Goal: Task Accomplishment & Management: Manage account settings

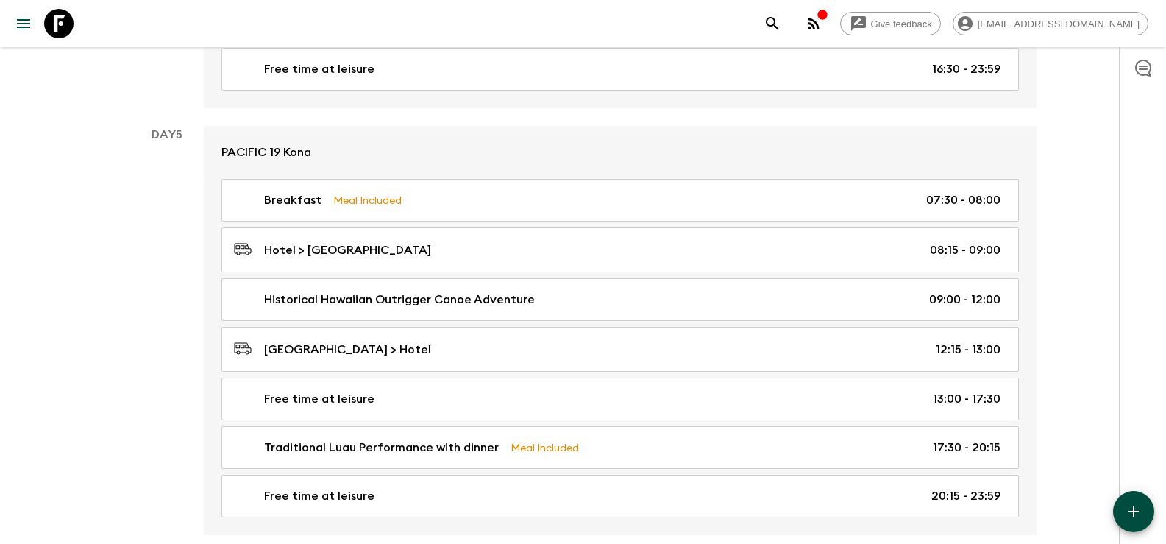
scroll to position [1913, 0]
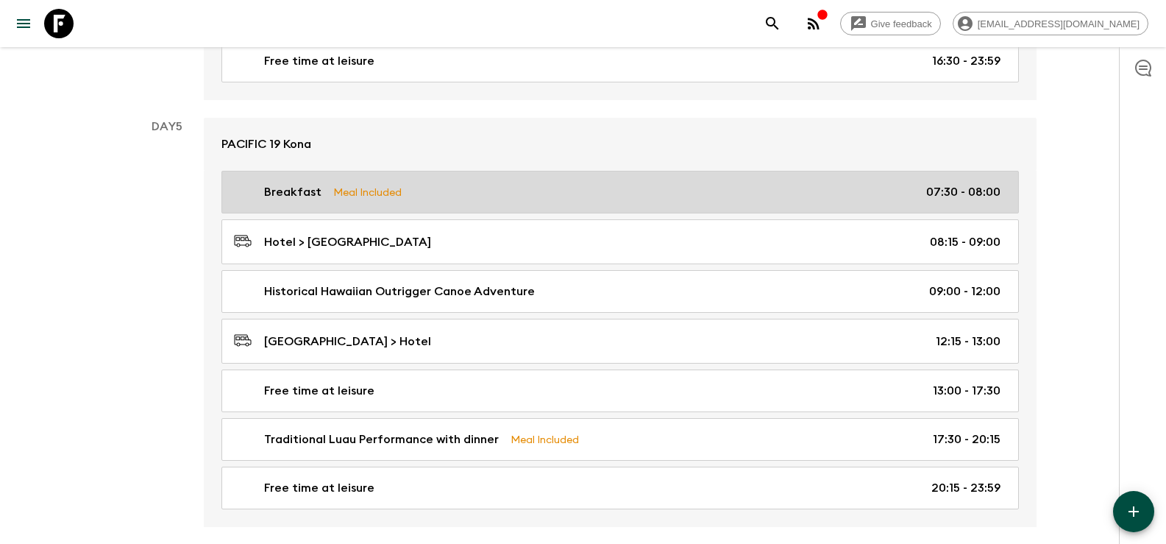
click at [937, 194] on p "07:30 - 08:00" at bounding box center [963, 192] width 74 height 18
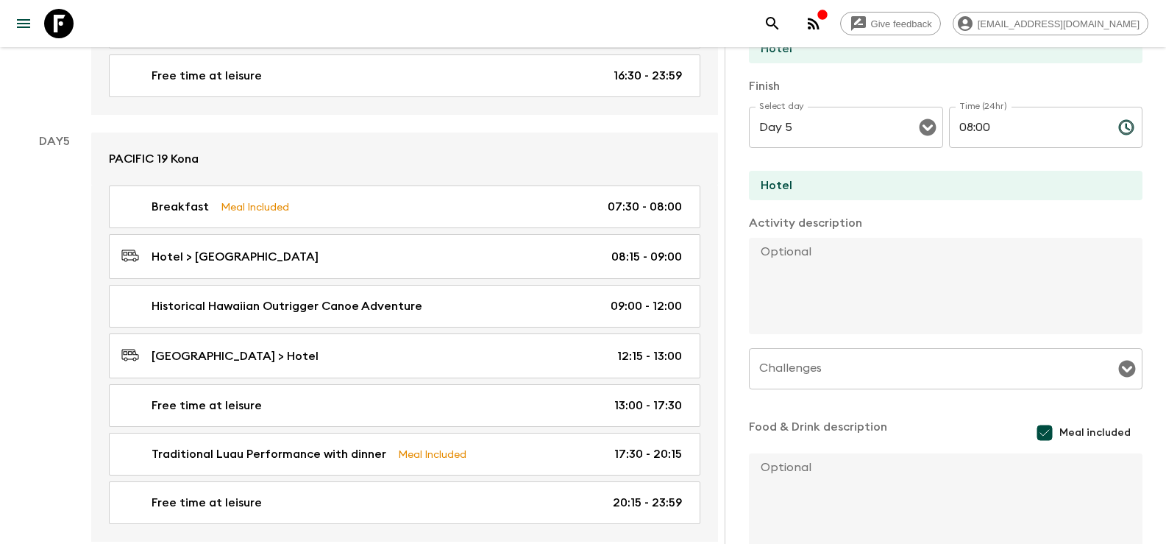
scroll to position [83, 0]
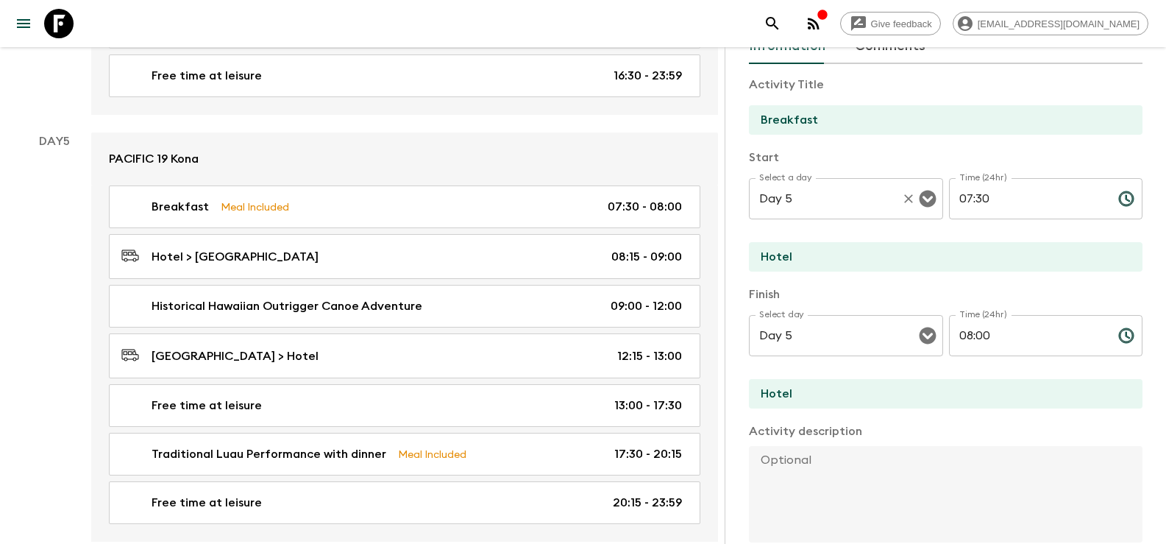
click at [821, 185] on input "Day 5" at bounding box center [826, 199] width 140 height 28
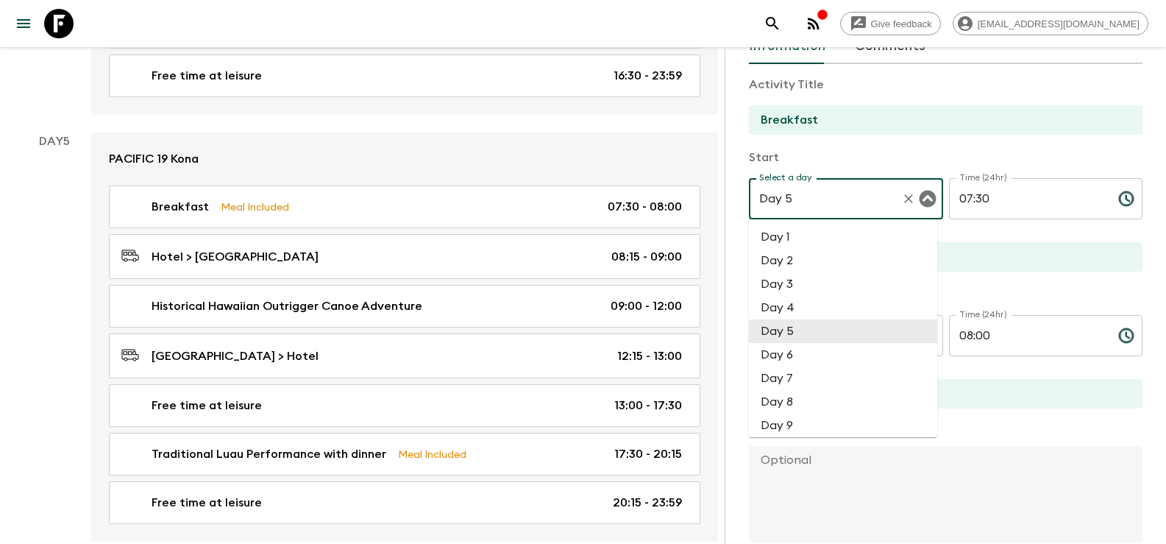
click at [995, 185] on input "07:30" at bounding box center [1027, 198] width 157 height 41
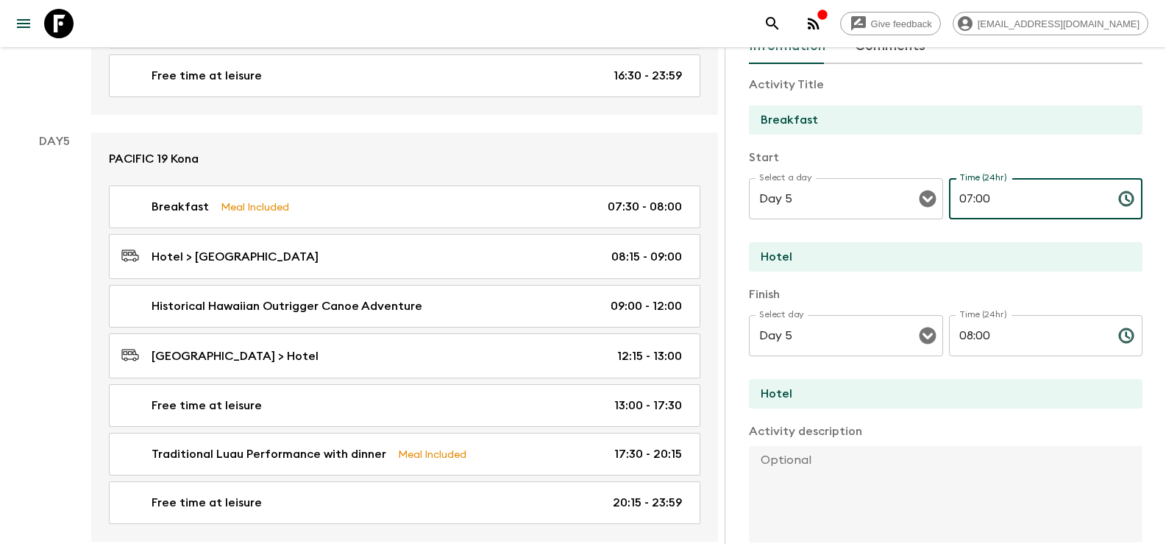
type input "07:00"
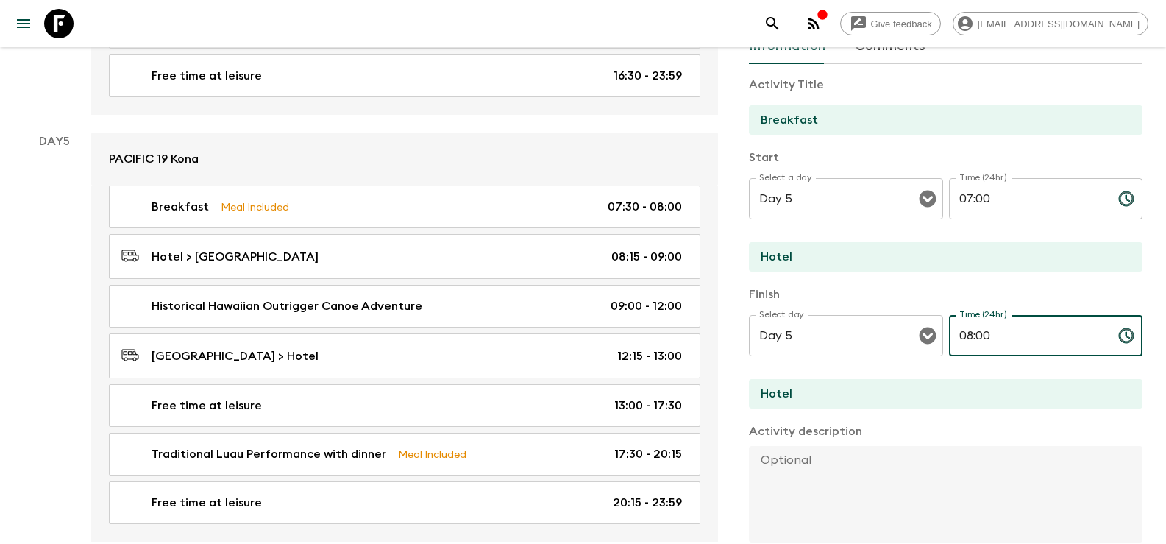
click at [993, 336] on input "08:00" at bounding box center [1027, 335] width 157 height 41
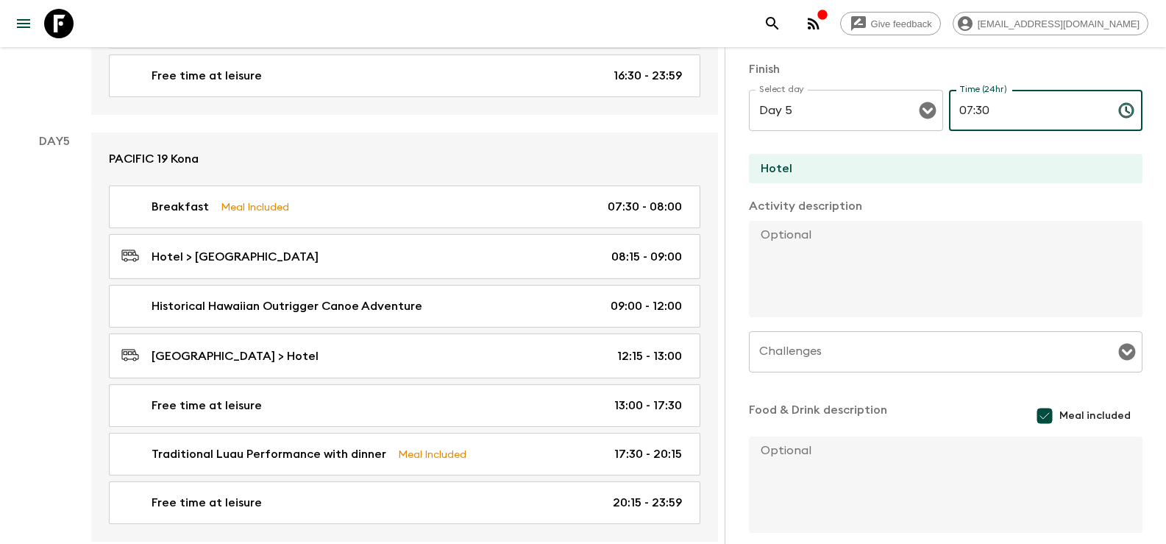
scroll to position [378, 0]
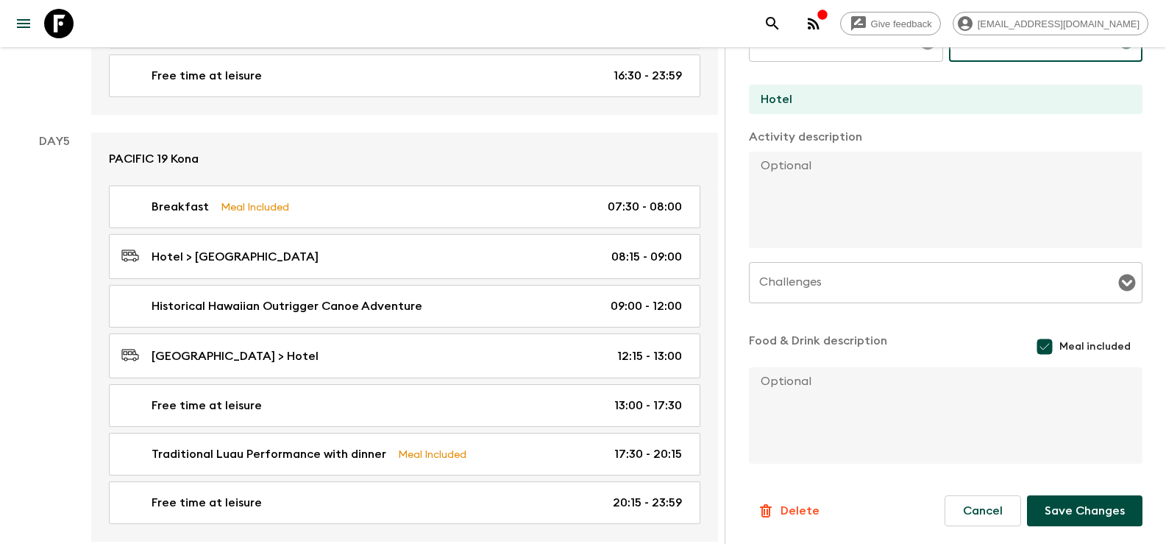
type input "07:30"
click at [1079, 515] on button "Save Changes" at bounding box center [1085, 510] width 116 height 31
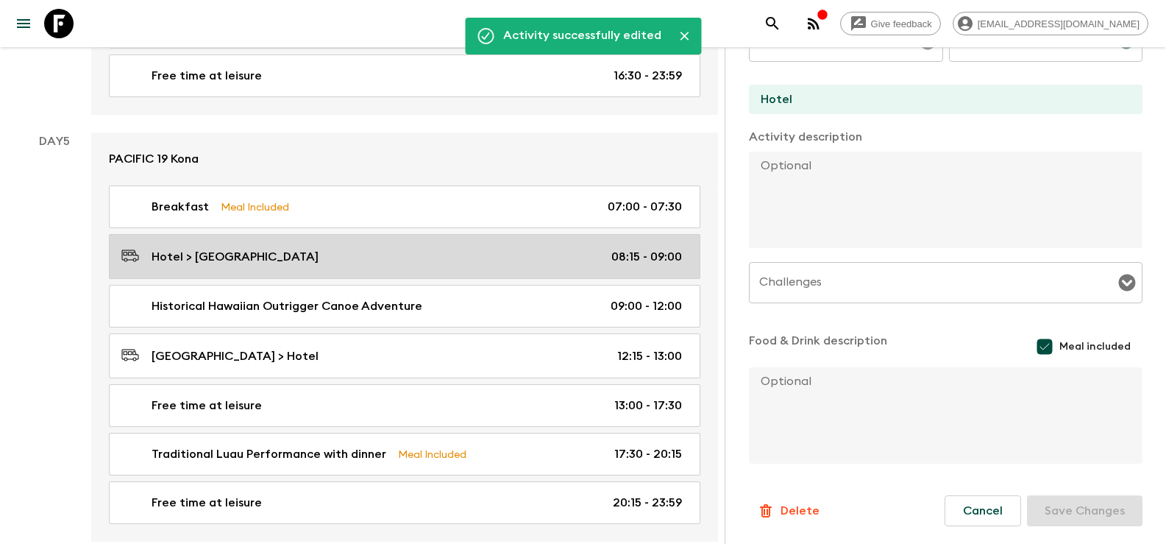
click at [633, 252] on p "08:15 - 09:00" at bounding box center [647, 257] width 71 height 18
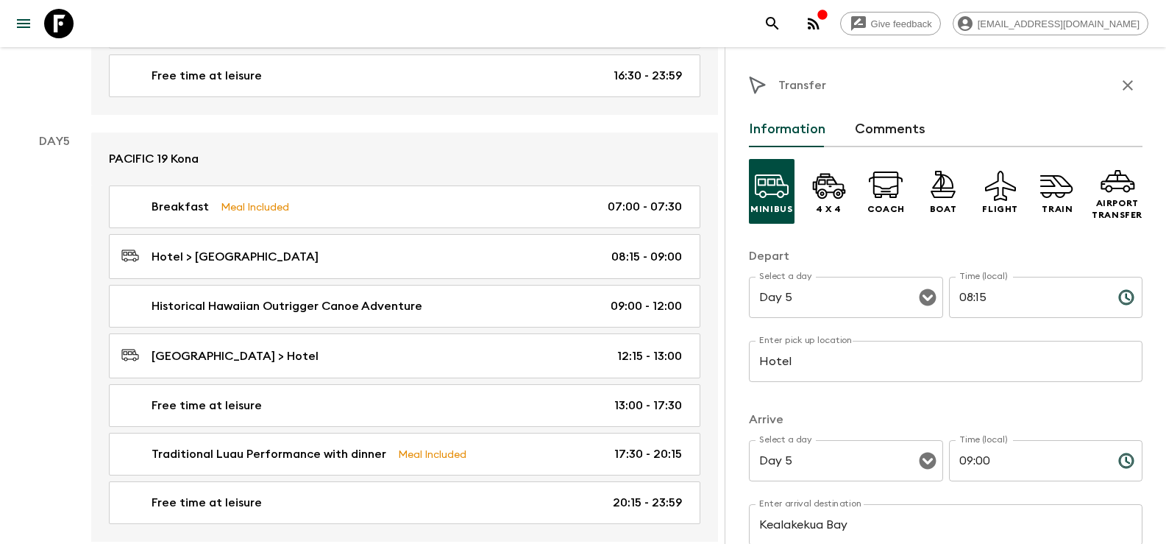
click at [985, 287] on input "08:15" at bounding box center [1027, 297] width 157 height 41
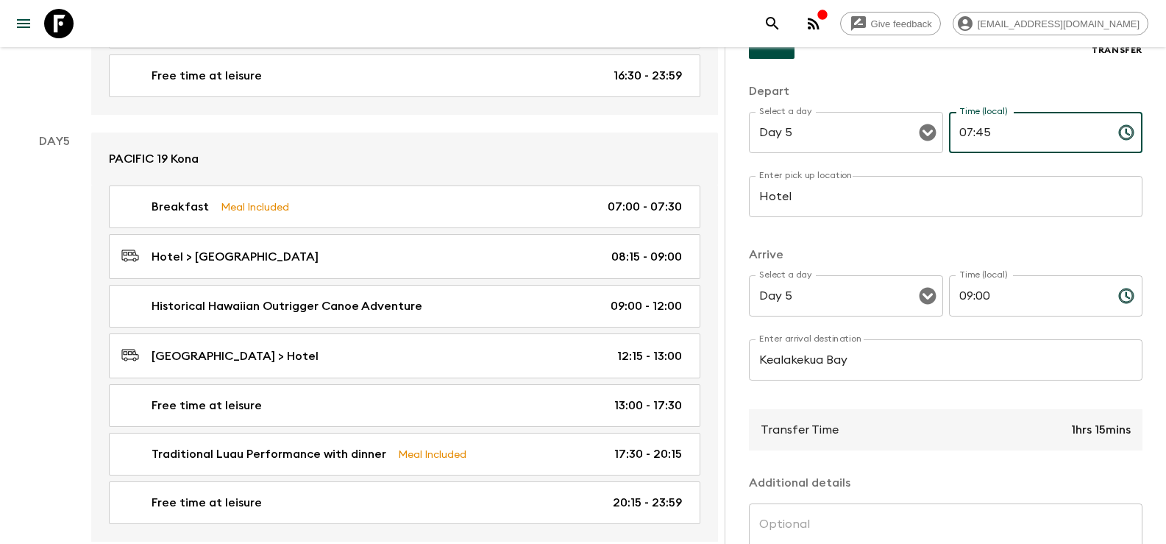
scroll to position [221, 0]
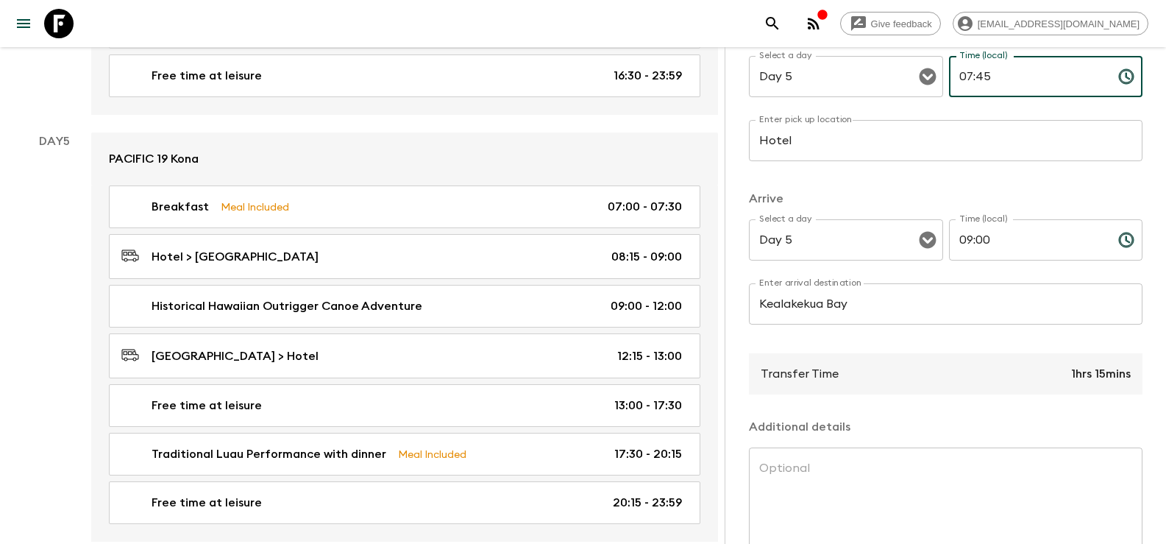
type input "07:45"
click at [996, 244] on input "09:00" at bounding box center [1027, 239] width 157 height 41
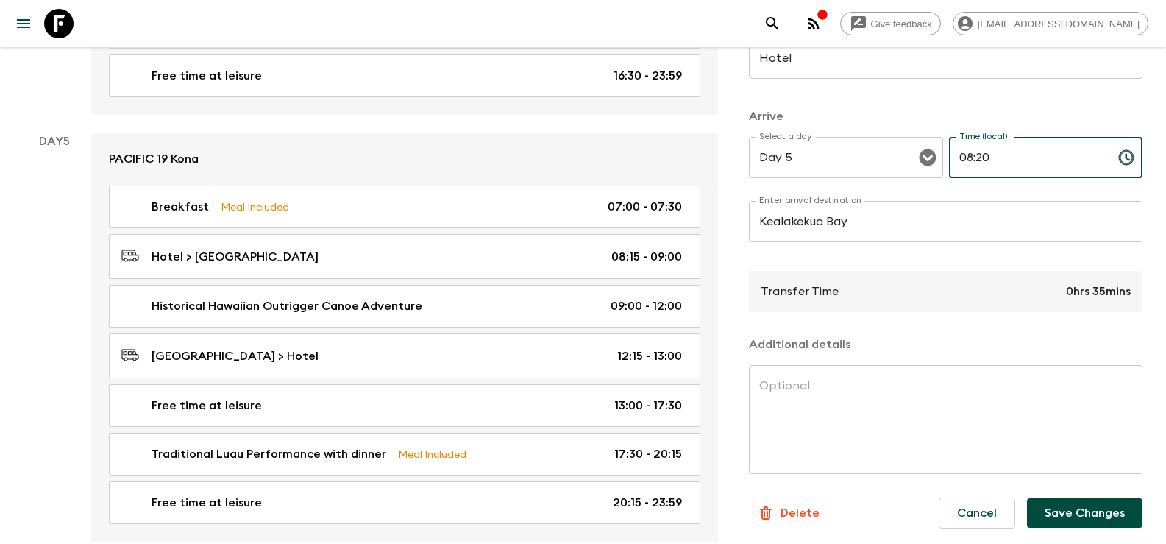
scroll to position [305, 0]
type input "08:20"
click at [1053, 506] on button "Save Changes" at bounding box center [1085, 510] width 116 height 29
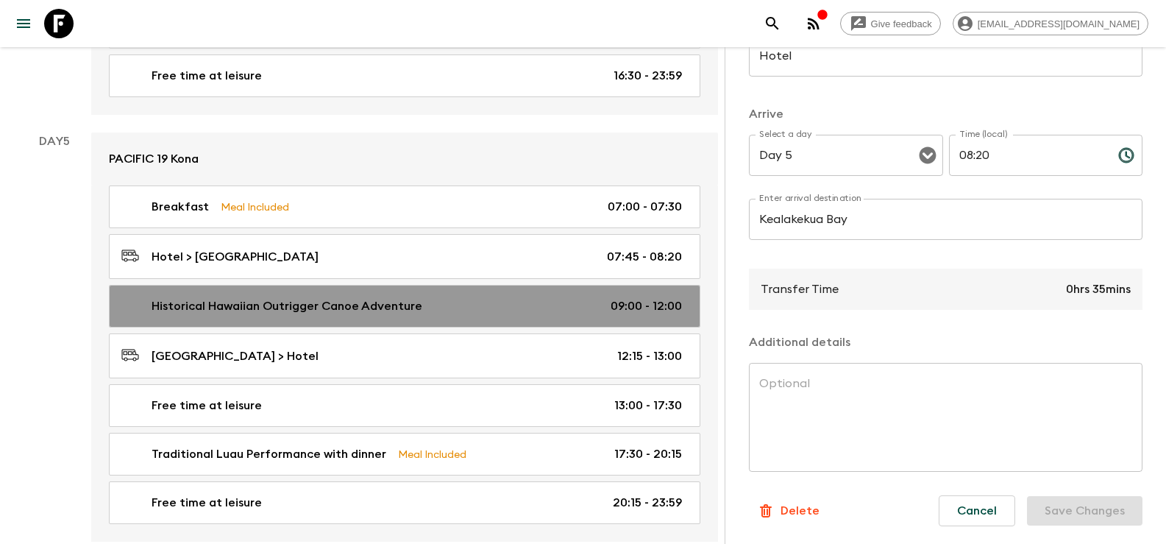
click at [626, 304] on p "09:00 - 12:00" at bounding box center [646, 306] width 71 height 18
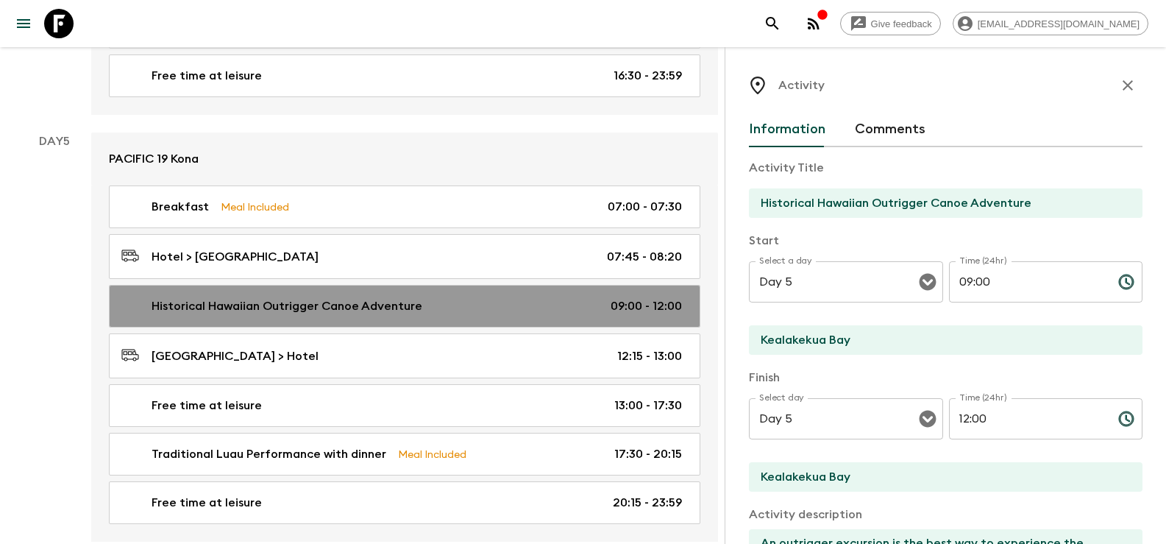
click at [624, 308] on p "09:00 - 12:00" at bounding box center [646, 306] width 71 height 18
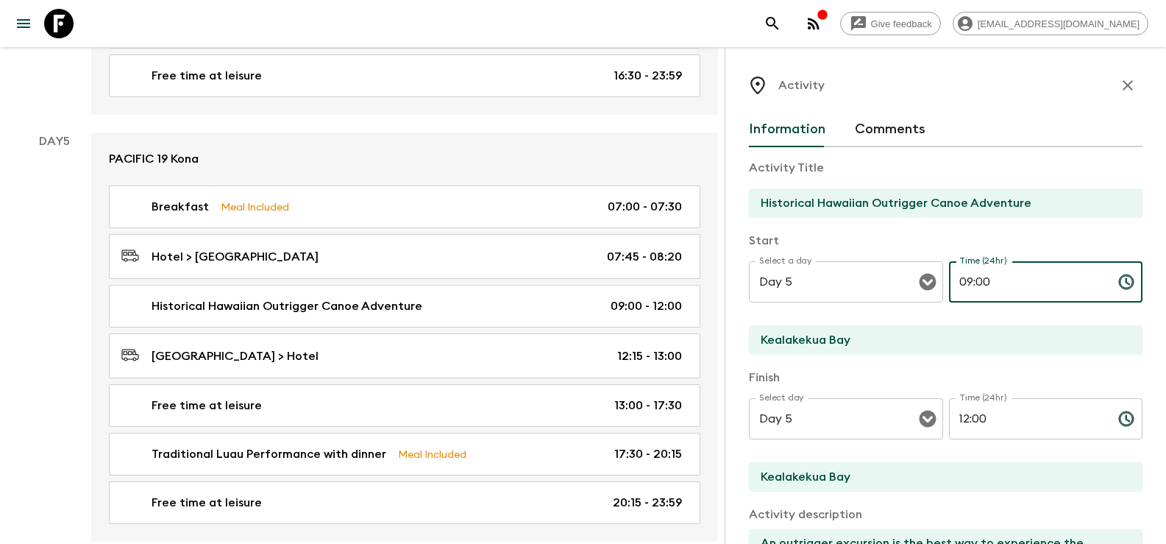
drag, startPoint x: 988, startPoint y: 282, endPoint x: 944, endPoint y: 284, distance: 44.2
click at [949, 284] on input "09:00" at bounding box center [1027, 281] width 157 height 41
type input "08:30"
click at [997, 420] on input "12:00" at bounding box center [1027, 418] width 157 height 41
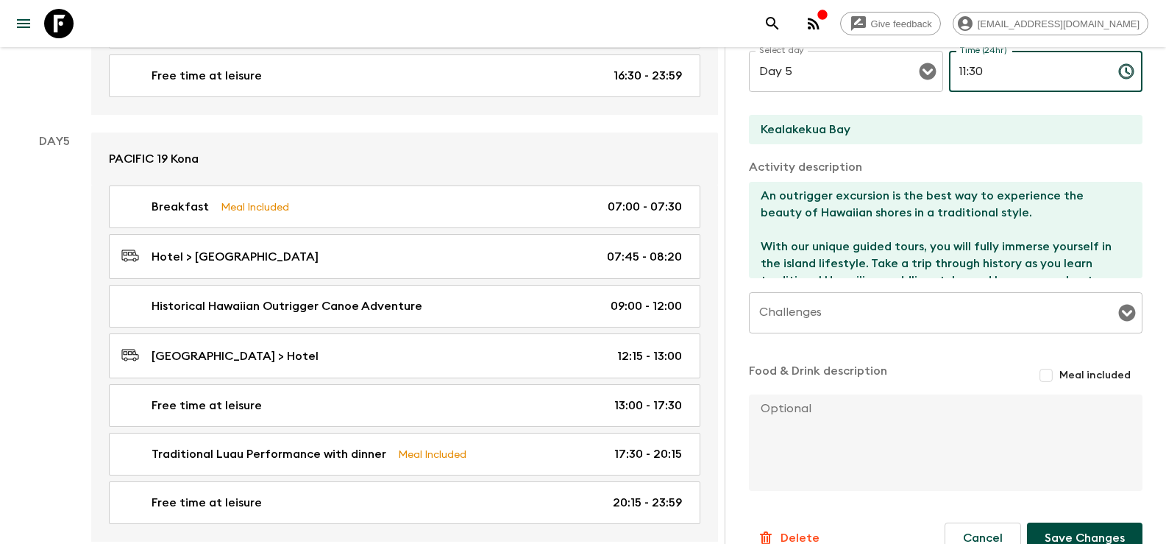
scroll to position [375, 0]
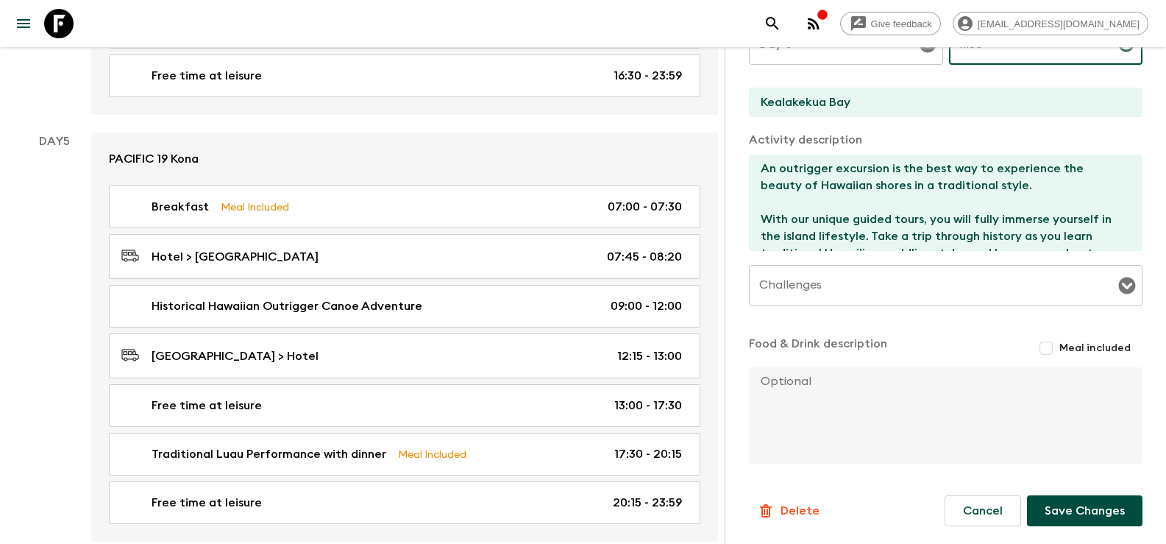
type input "11:30"
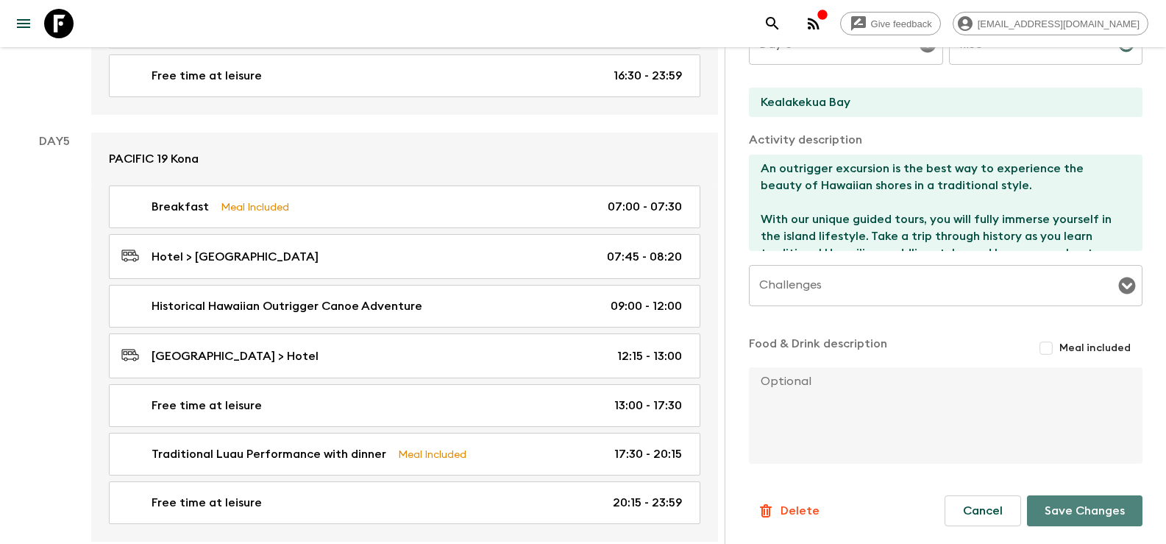
click at [1095, 517] on button "Save Changes" at bounding box center [1085, 510] width 116 height 31
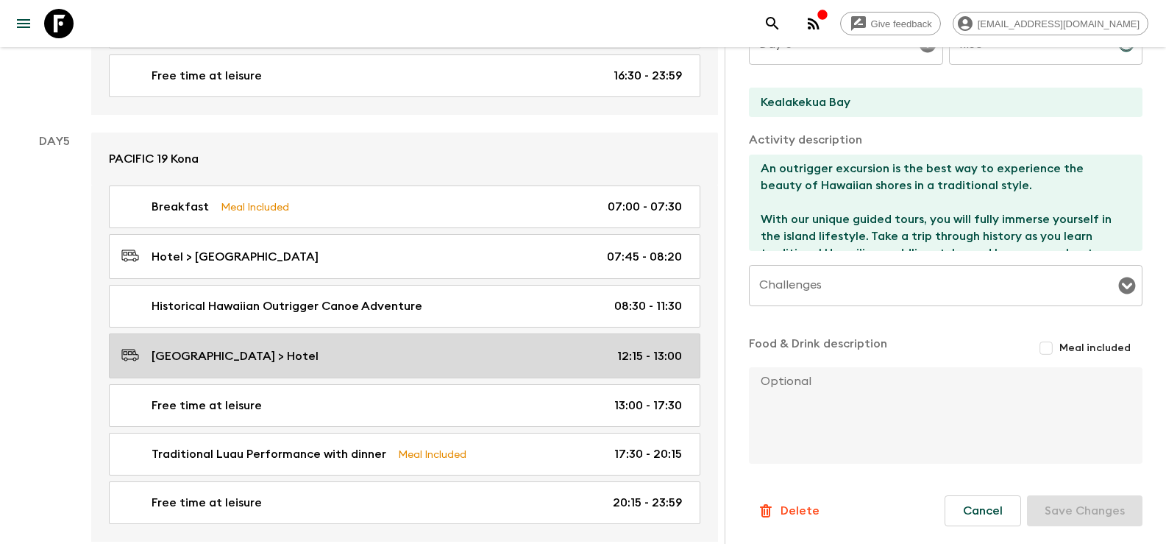
click at [625, 360] on p "12:15 - 13:00" at bounding box center [649, 356] width 65 height 18
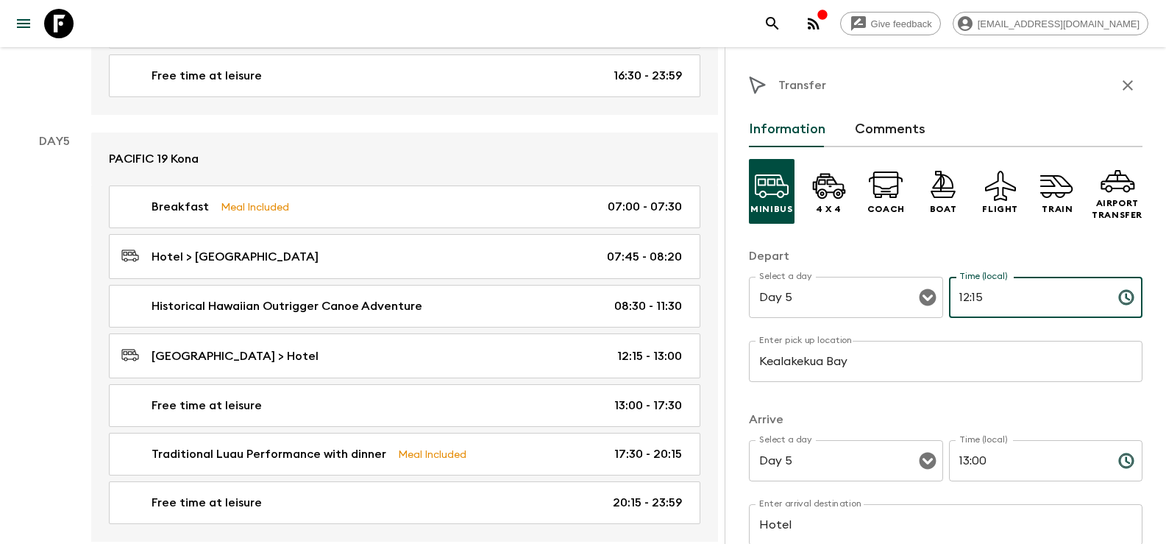
drag, startPoint x: 992, startPoint y: 300, endPoint x: 947, endPoint y: 300, distance: 44.9
click at [949, 300] on input "12:15" at bounding box center [1027, 297] width 157 height 41
type input "11:45"
click at [959, 459] on input "13:00" at bounding box center [1027, 460] width 157 height 41
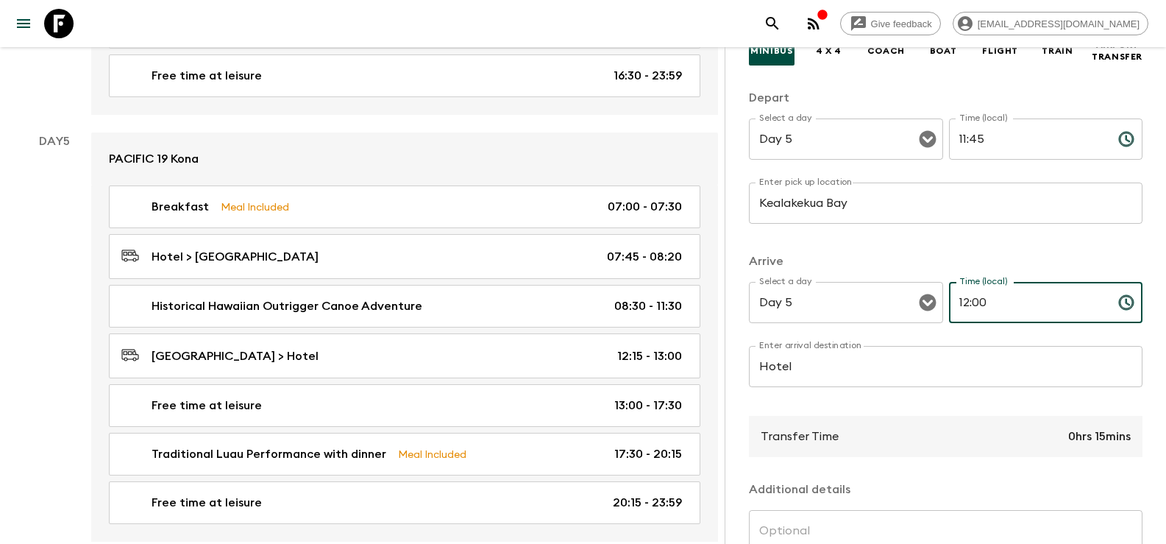
scroll to position [85, 0]
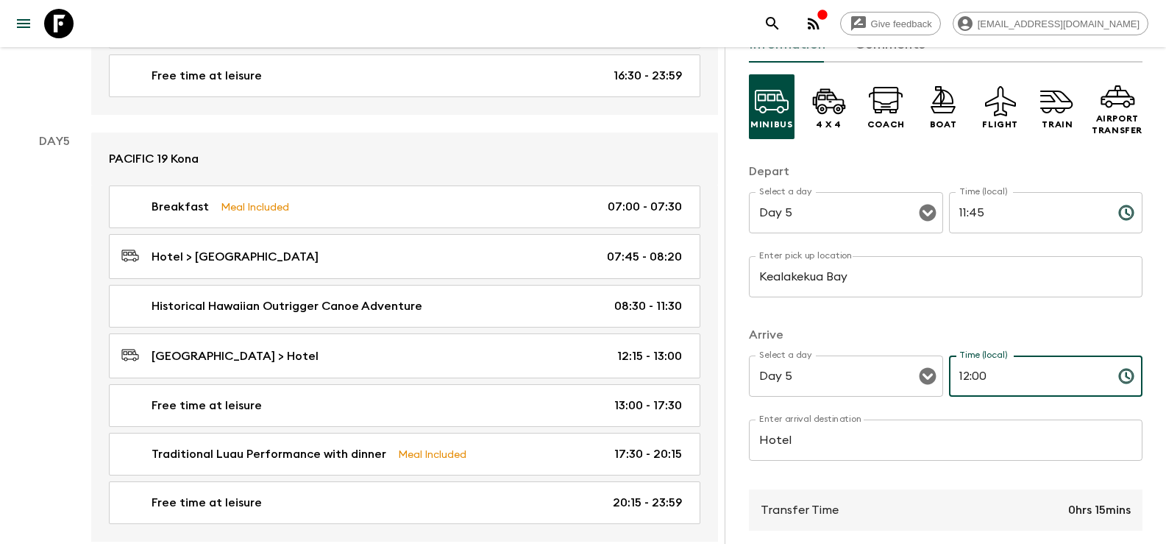
drag, startPoint x: 969, startPoint y: 372, endPoint x: 982, endPoint y: 370, distance: 13.3
click at [982, 370] on input "12:00" at bounding box center [1027, 375] width 157 height 41
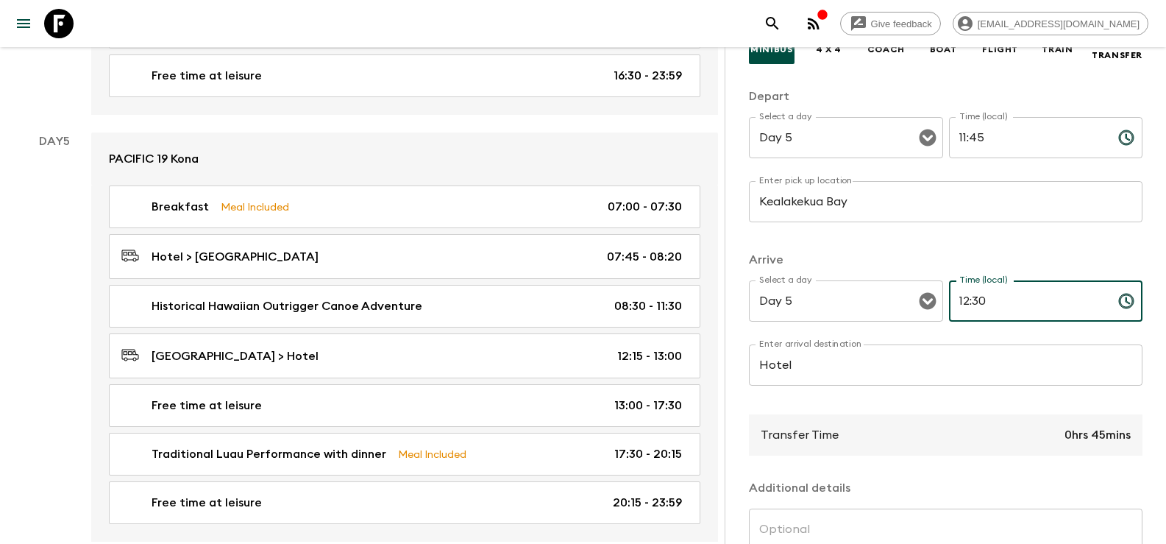
scroll to position [305, 0]
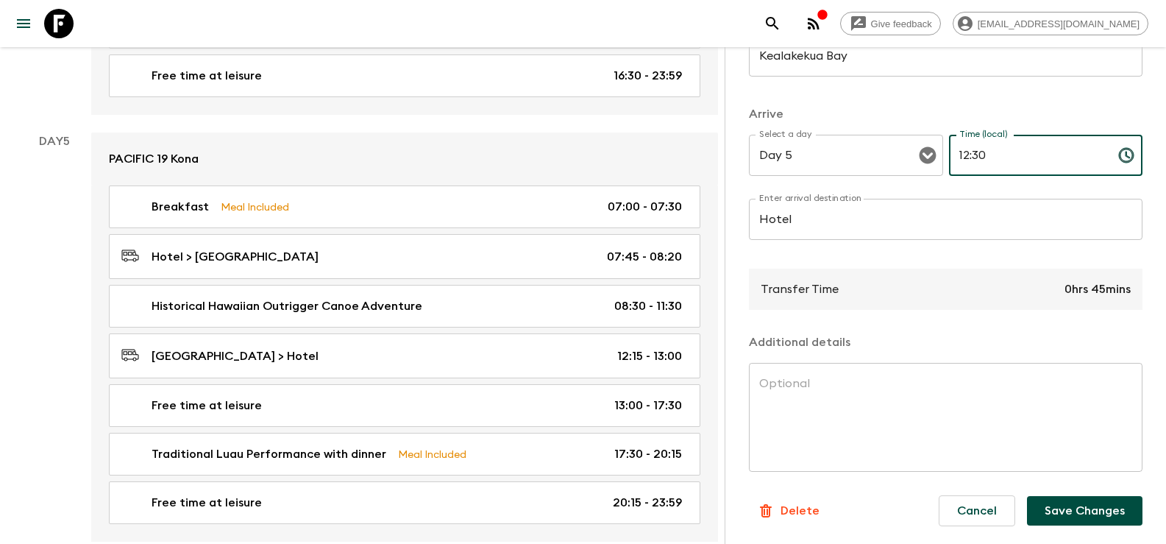
type input "12:30"
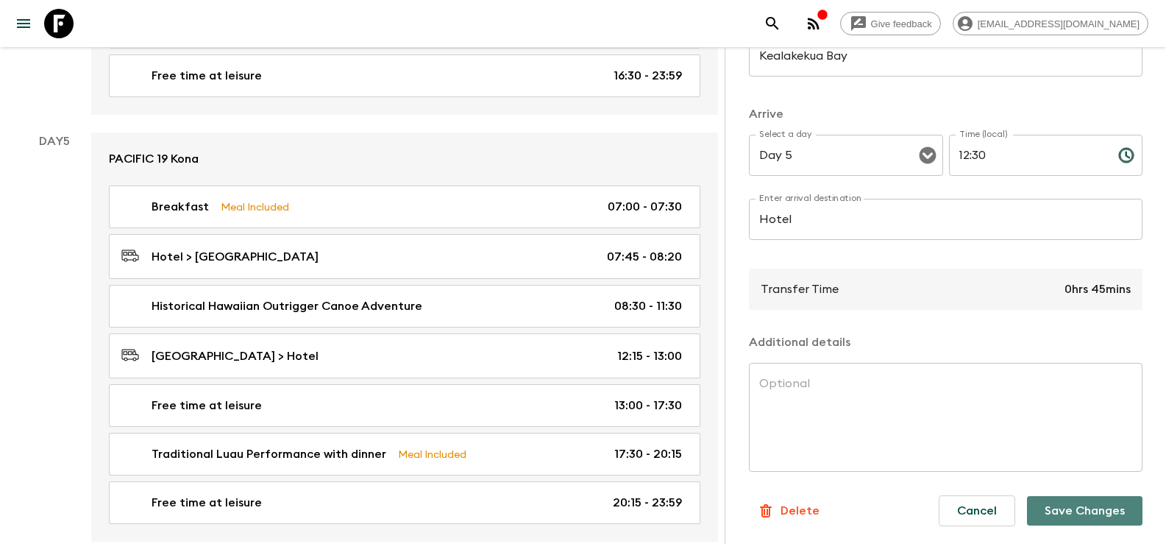
click at [1077, 508] on button "Save Changes" at bounding box center [1085, 510] width 116 height 29
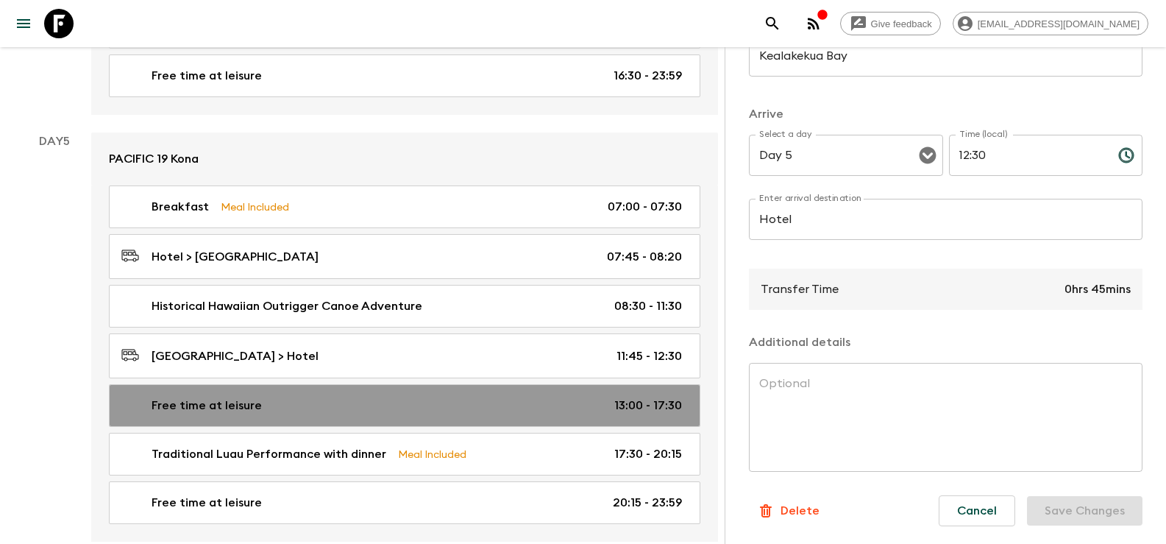
click at [624, 404] on p "13:00 - 17:30" at bounding box center [648, 406] width 68 height 18
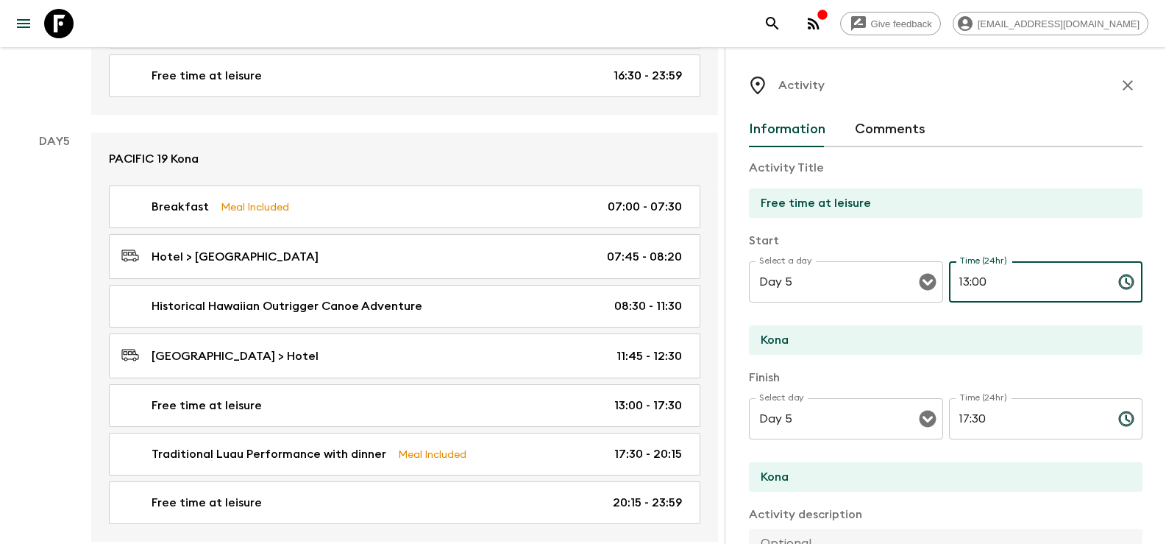
drag, startPoint x: 956, startPoint y: 280, endPoint x: 998, endPoint y: 280, distance: 42.0
click at [998, 280] on input "13:00" at bounding box center [1027, 281] width 157 height 41
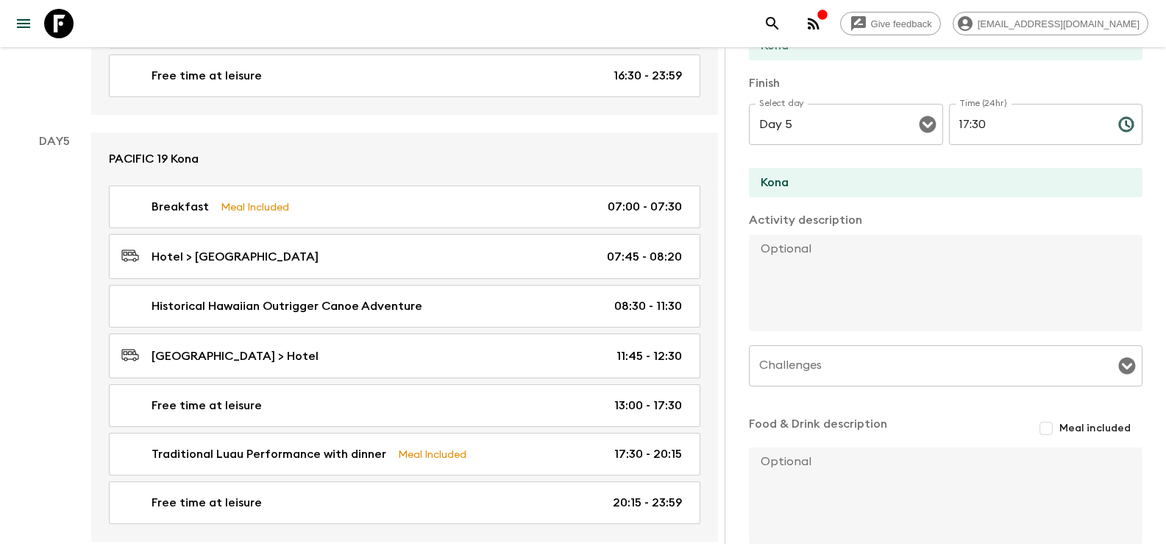
scroll to position [375, 0]
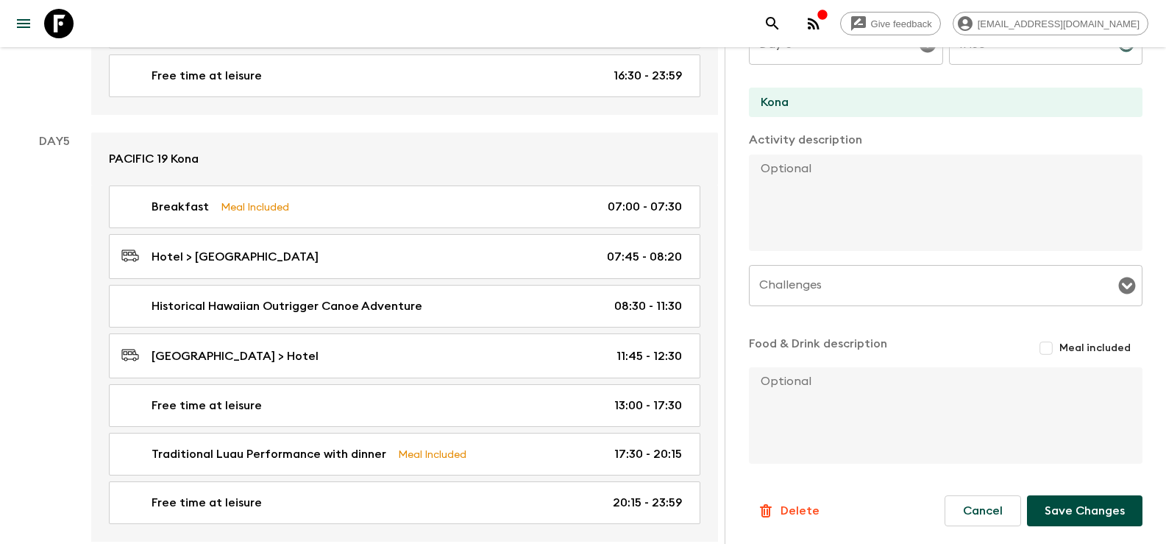
type input "12:30"
click at [1074, 505] on button "Save Changes" at bounding box center [1085, 510] width 116 height 31
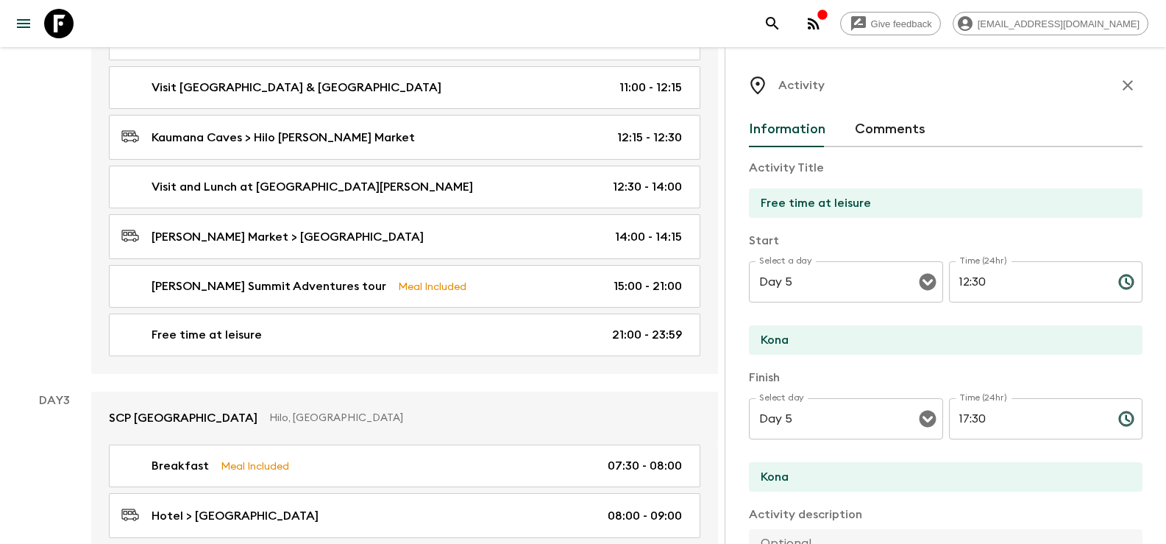
scroll to position [504, 0]
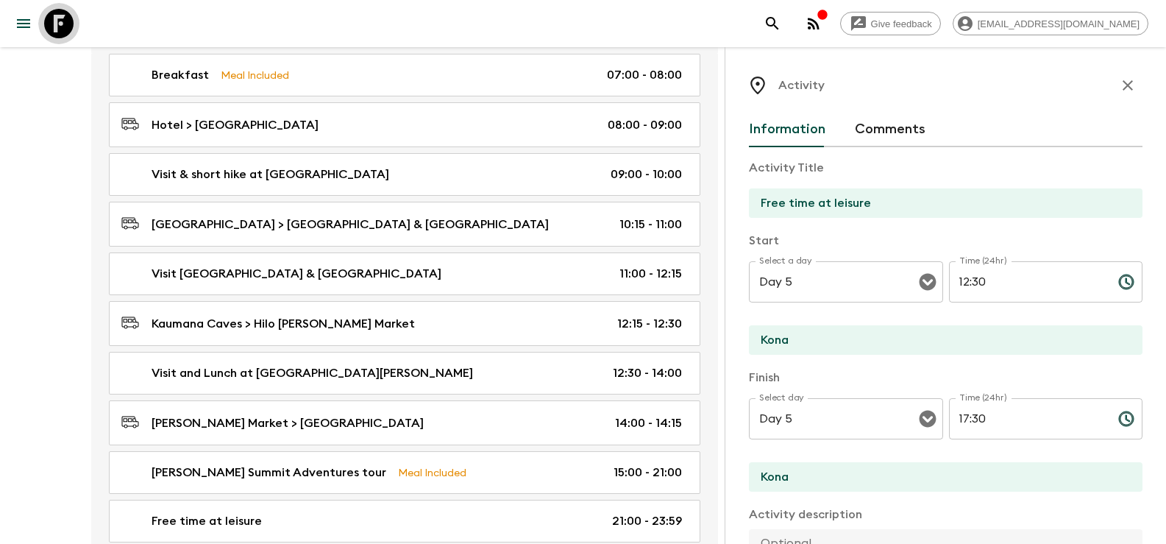
click at [60, 26] on icon at bounding box center [58, 23] width 29 height 29
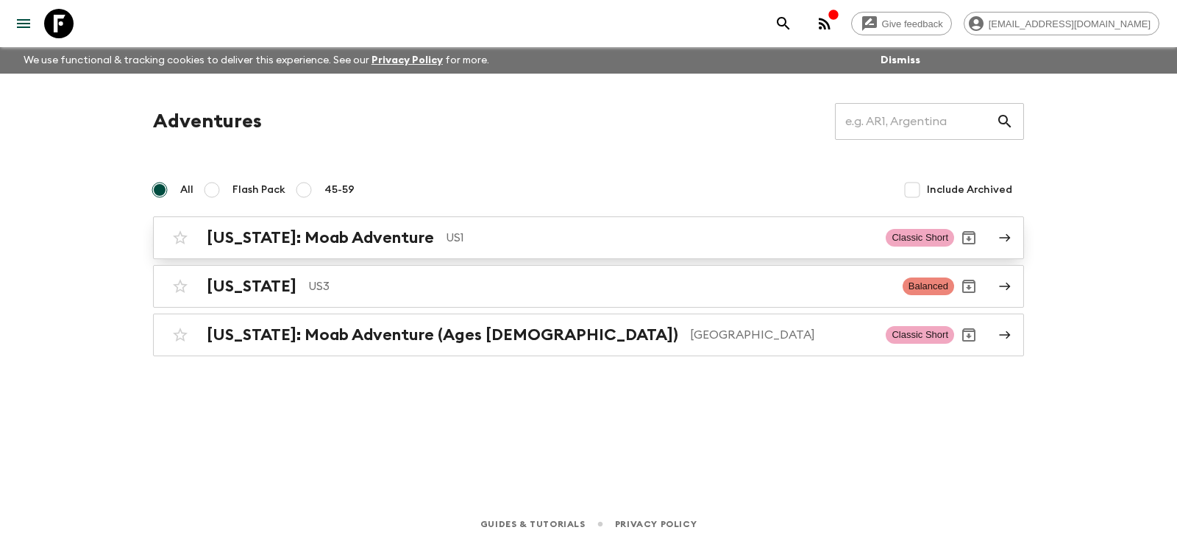
click at [317, 240] on h2 "[US_STATE]: Moab Adventure" at bounding box center [320, 237] width 227 height 19
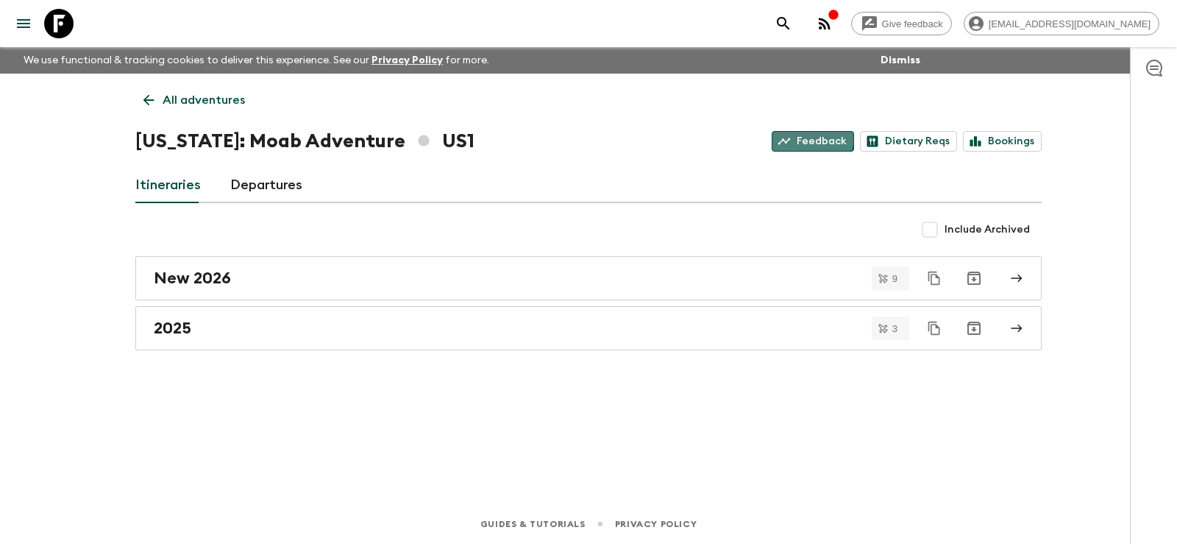
click at [806, 135] on link "Feedback" at bounding box center [813, 141] width 82 height 21
click at [162, 99] on link "All adventures" at bounding box center [194, 99] width 118 height 29
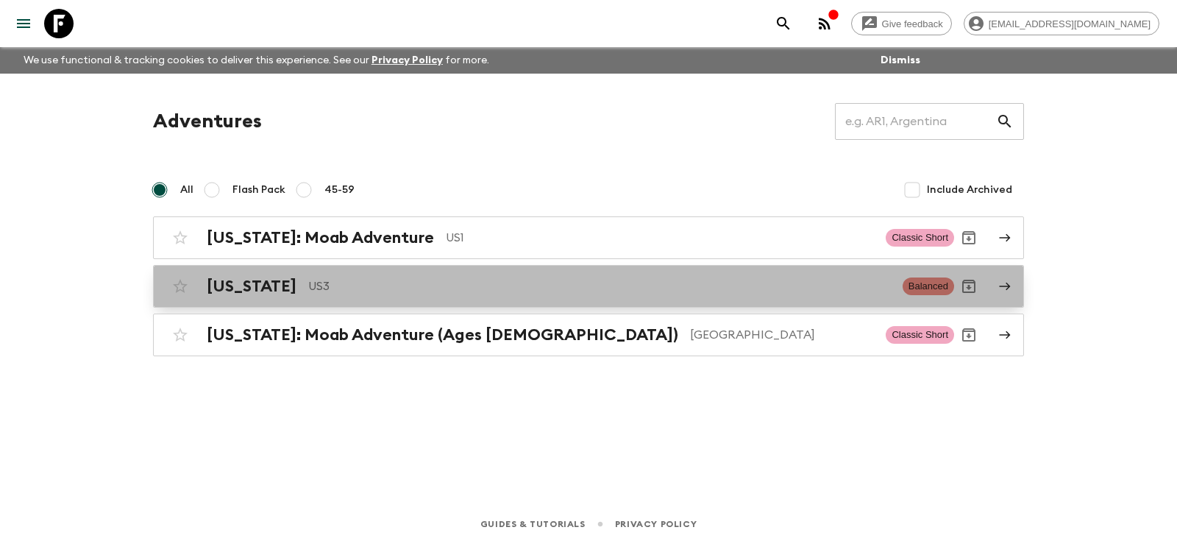
click at [269, 286] on div "[US_STATE] US3" at bounding box center [549, 286] width 684 height 19
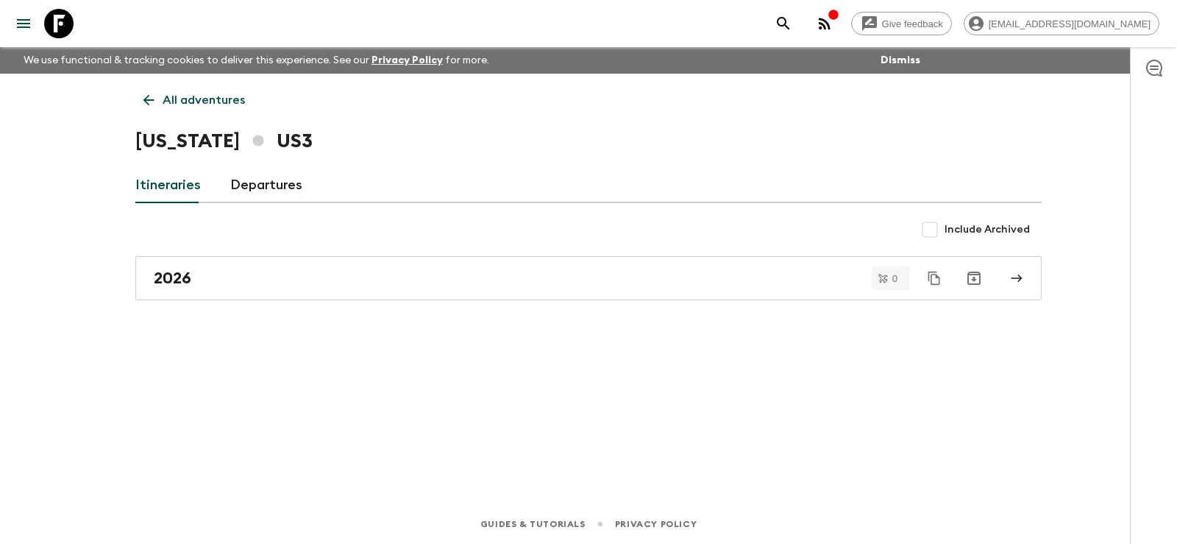
click at [269, 286] on div "2026" at bounding box center [575, 278] width 842 height 19
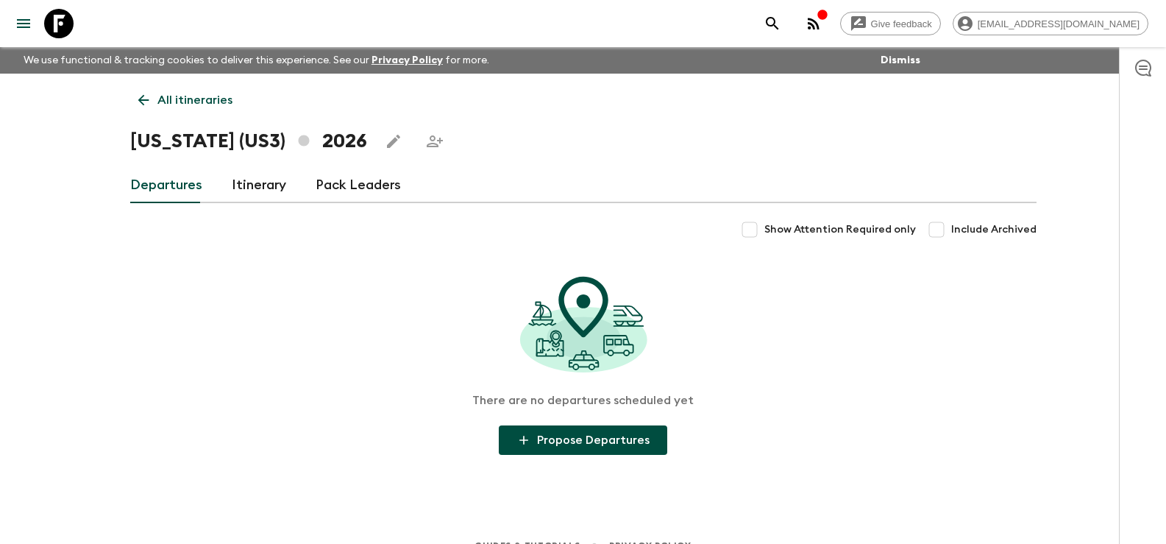
click at [248, 183] on link "Itinerary" at bounding box center [259, 185] width 54 height 35
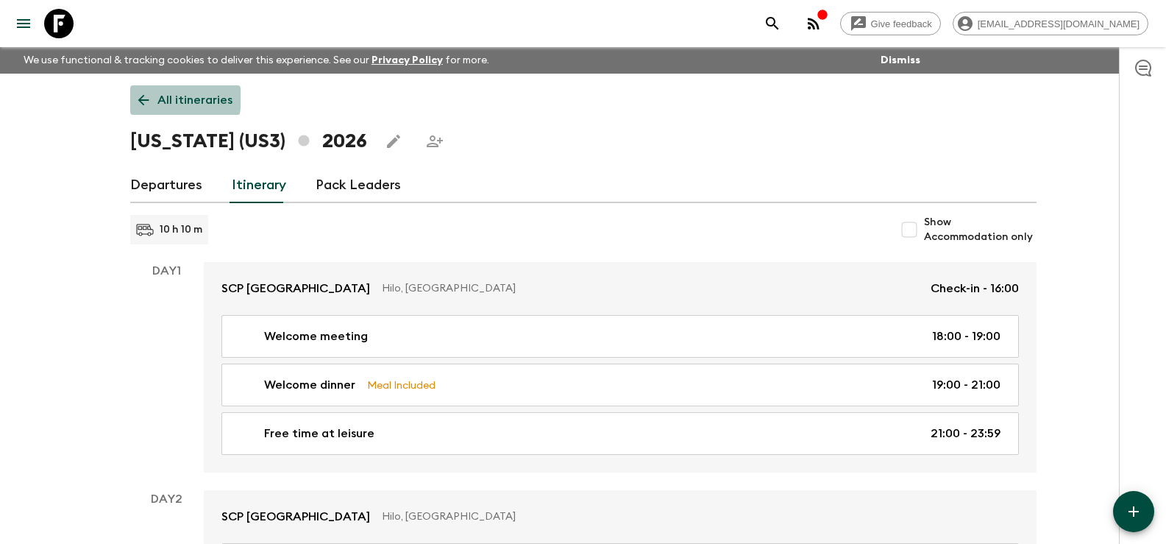
click at [141, 96] on icon at bounding box center [143, 100] width 16 height 16
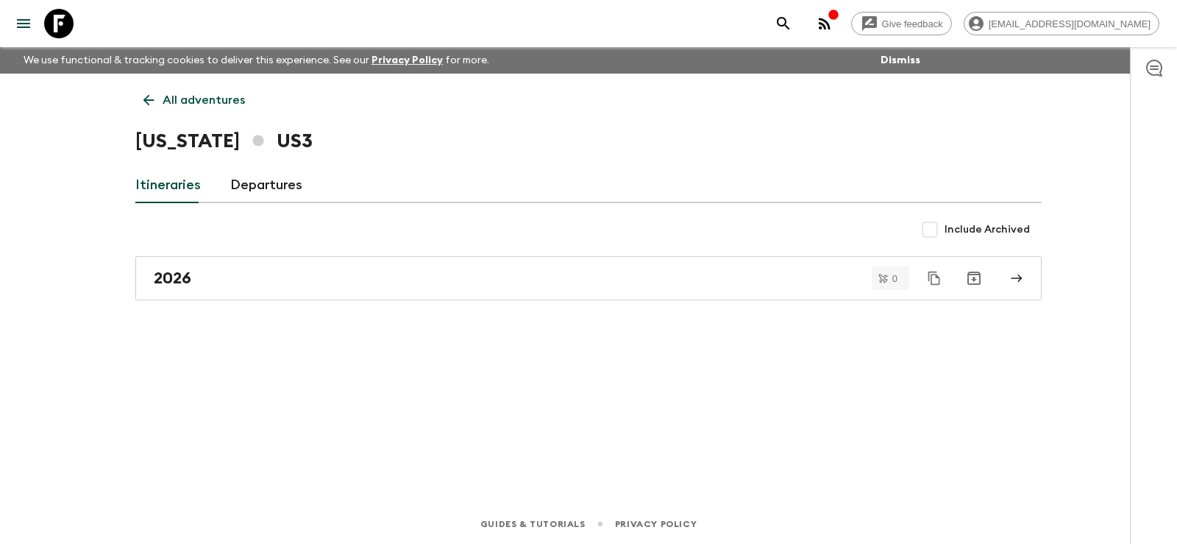
click at [141, 97] on icon at bounding box center [149, 100] width 16 height 16
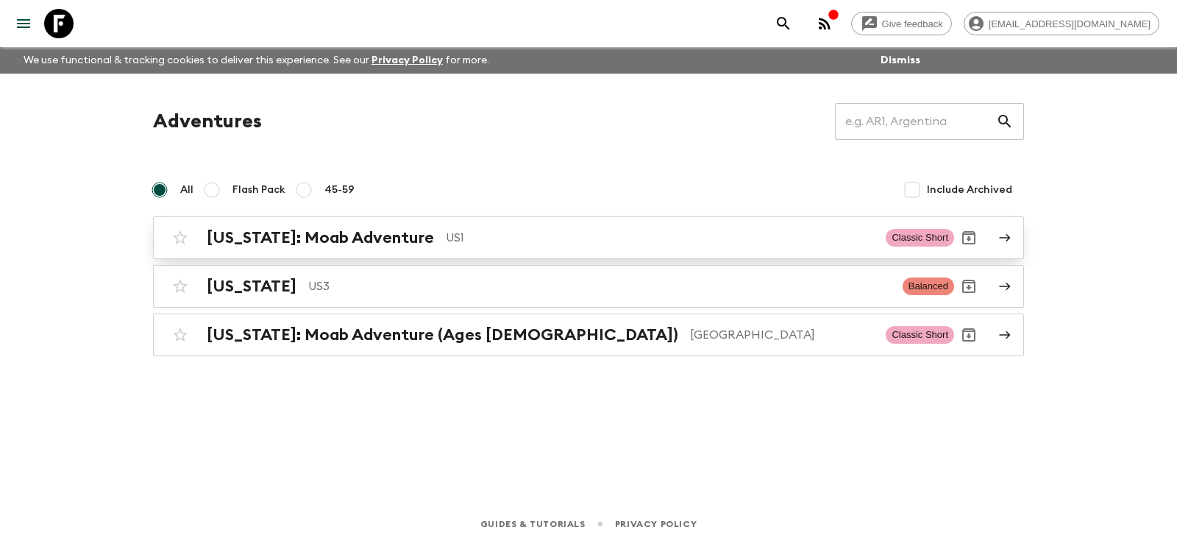
click at [485, 244] on p "US1" at bounding box center [660, 238] width 428 height 18
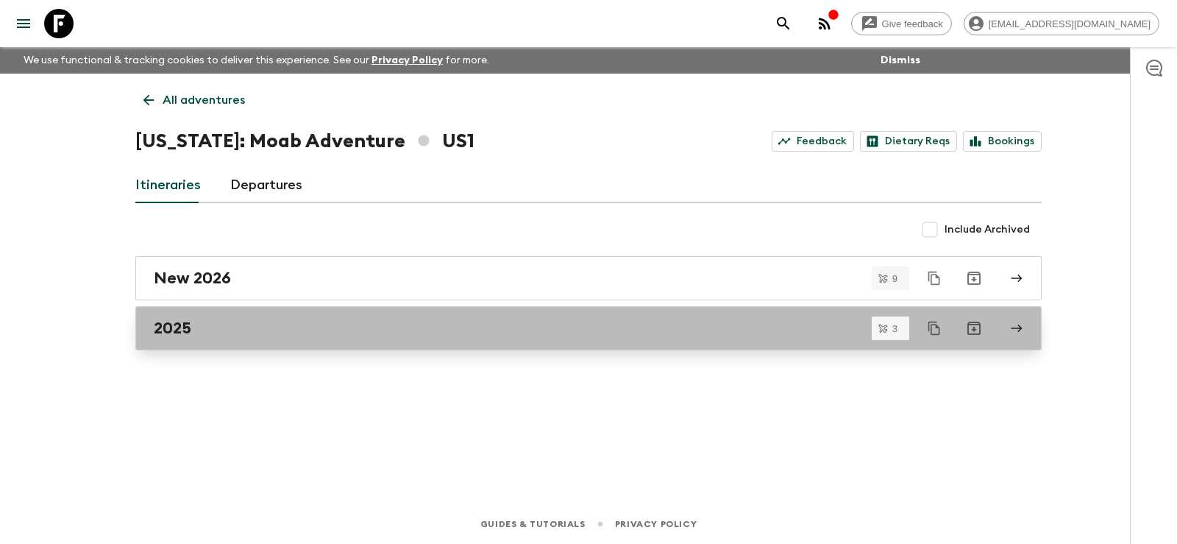
click at [390, 327] on div "2025" at bounding box center [575, 328] width 842 height 19
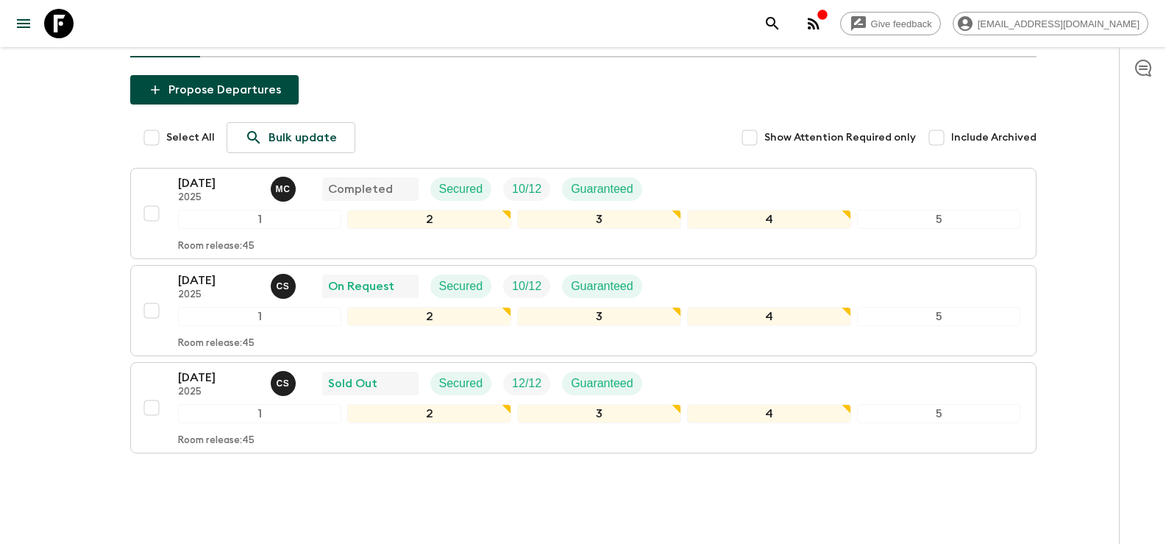
scroll to position [147, 0]
click at [208, 305] on div "[DATE] 2025 C S On Request Secured 10 / 12 Guaranteed 1 2 3 4 5 Room release: 45" at bounding box center [599, 309] width 843 height 78
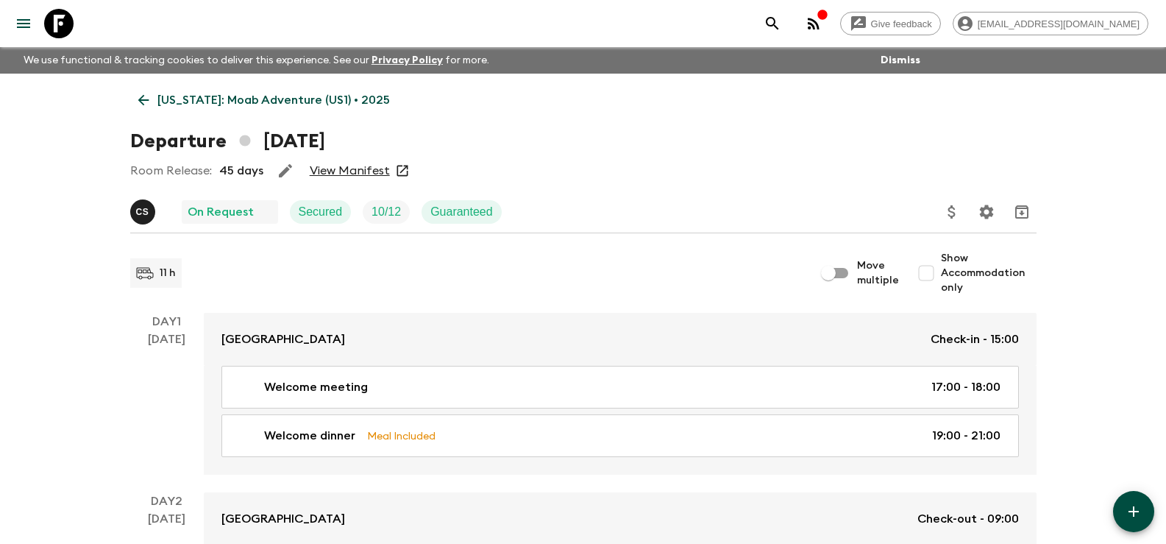
click at [174, 95] on p "[US_STATE]: Moab Adventure (US1) • 2025" at bounding box center [273, 100] width 233 height 18
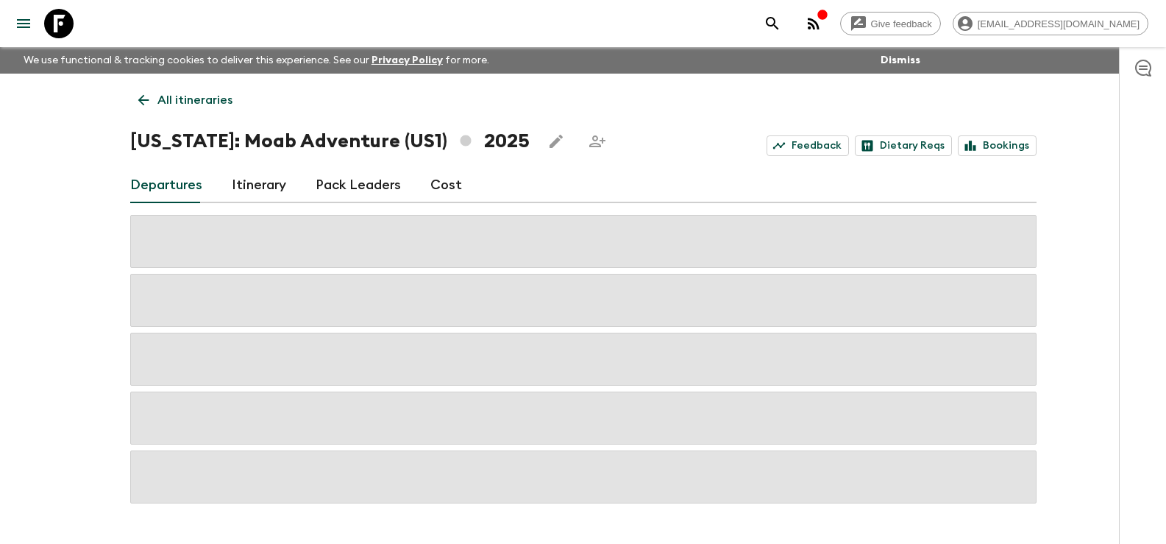
click at [366, 184] on link "Pack Leaders" at bounding box center [358, 185] width 85 height 35
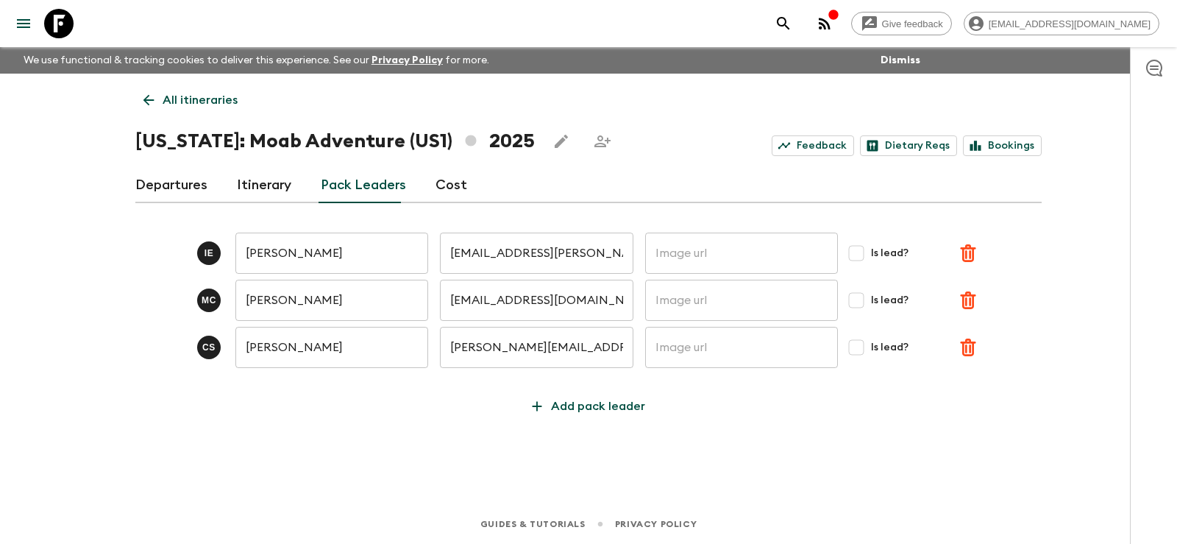
click at [199, 97] on p "All itineraries" at bounding box center [200, 100] width 75 height 18
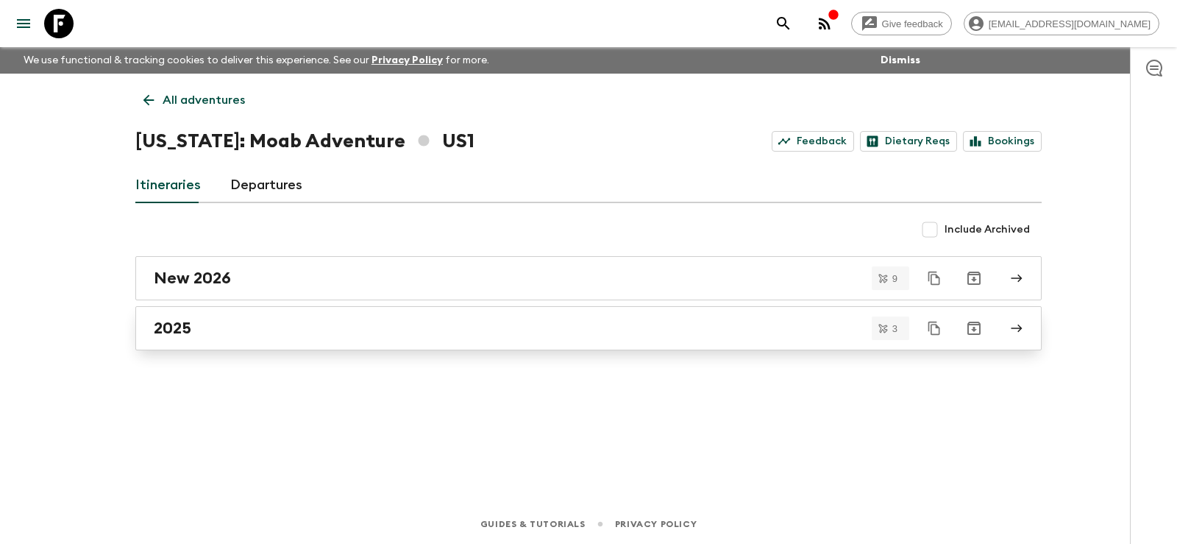
click at [570, 332] on div "2025" at bounding box center [575, 328] width 842 height 19
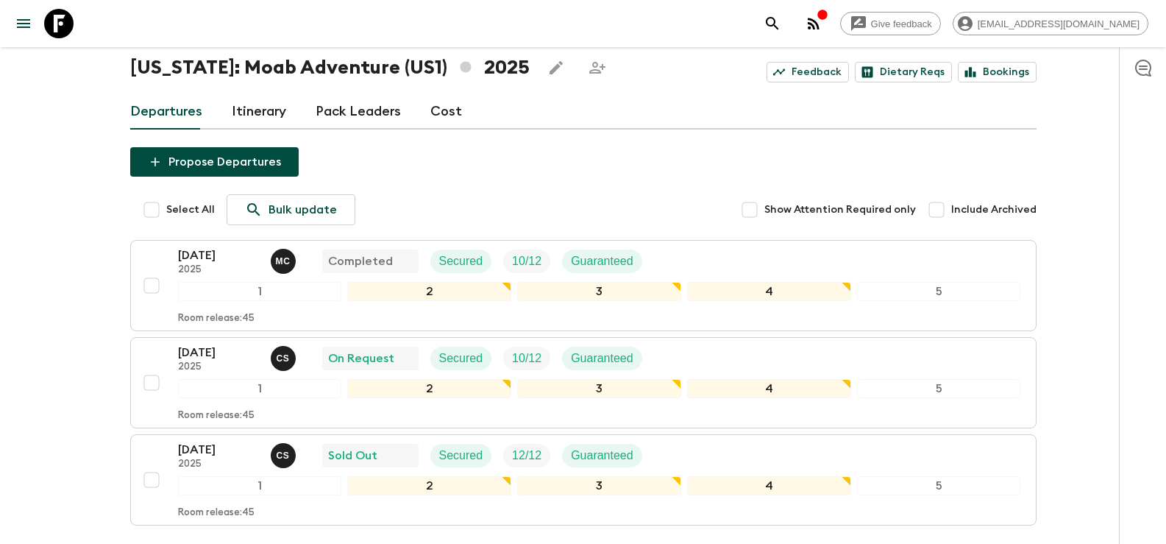
scroll to position [147, 0]
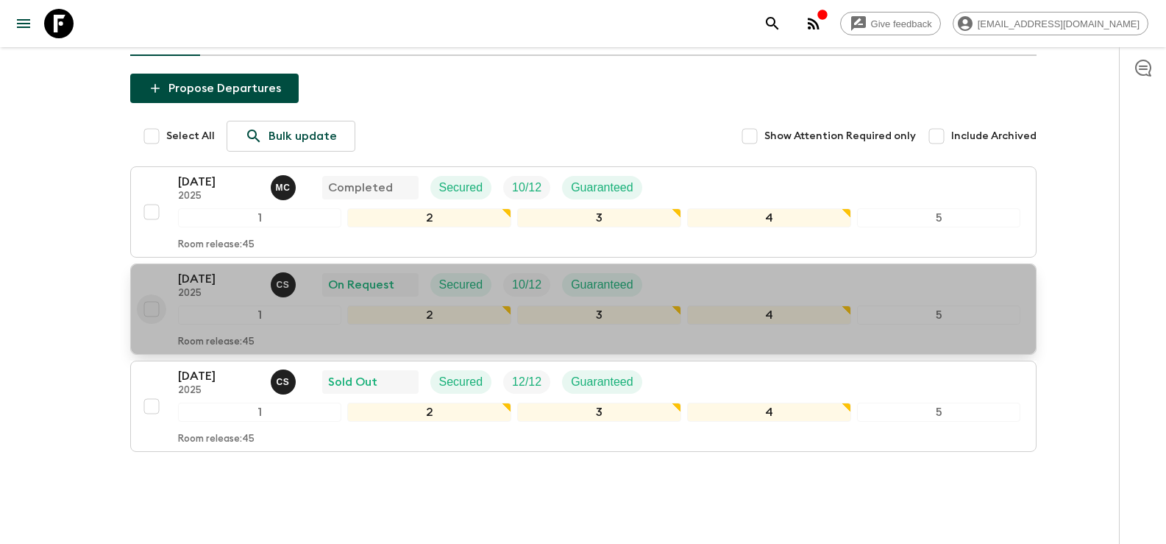
click at [154, 310] on input "checkbox" at bounding box center [151, 308] width 29 height 29
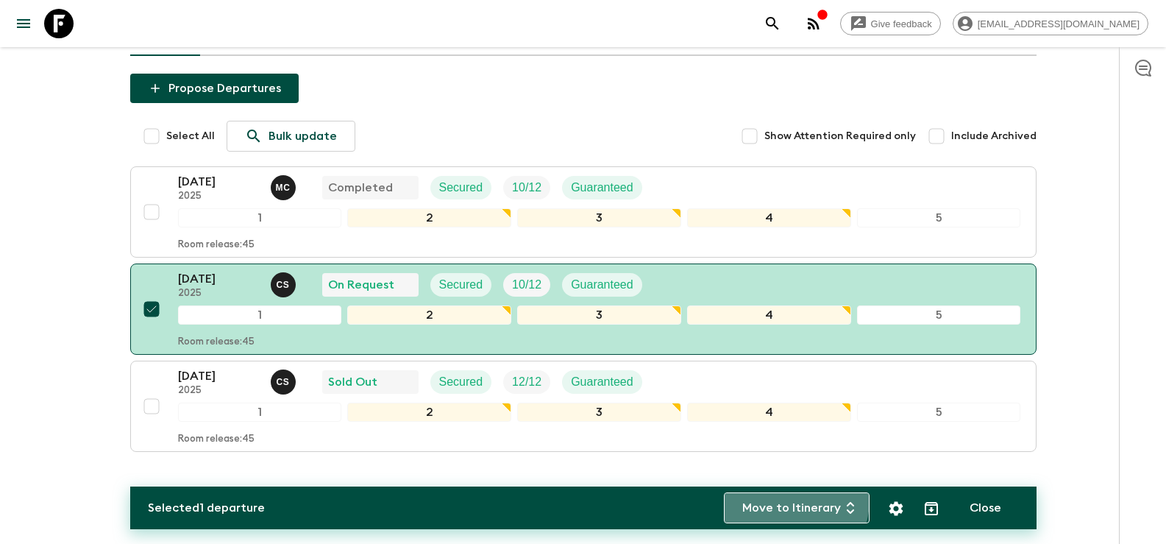
click at [787, 500] on button "Move to Itinerary" at bounding box center [797, 507] width 146 height 31
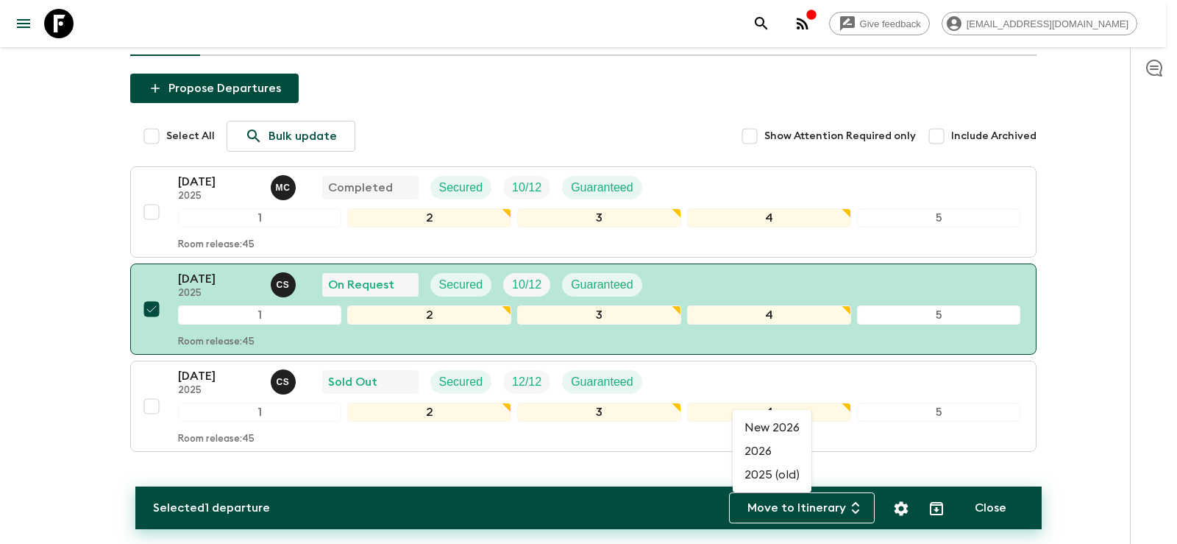
click at [786, 474] on li "2025 (old)" at bounding box center [772, 475] width 79 height 24
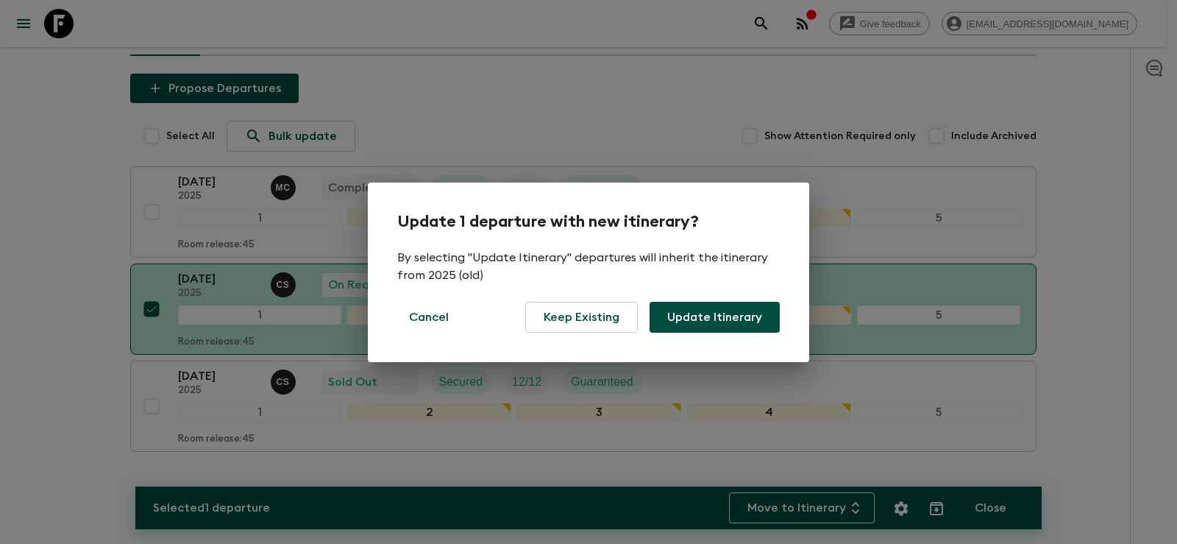
click at [997, 508] on div "Update 1 departure with new itinerary? By selecting "Update Itinerary" departur…" at bounding box center [588, 272] width 1177 height 544
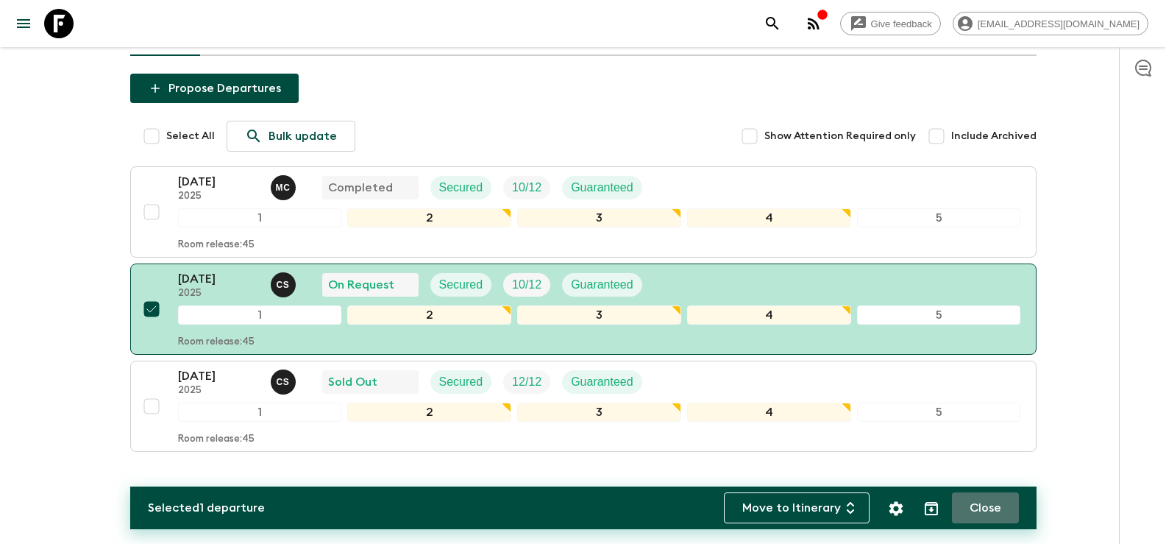
click at [997, 508] on button "Close" at bounding box center [985, 507] width 67 height 31
checkbox input "false"
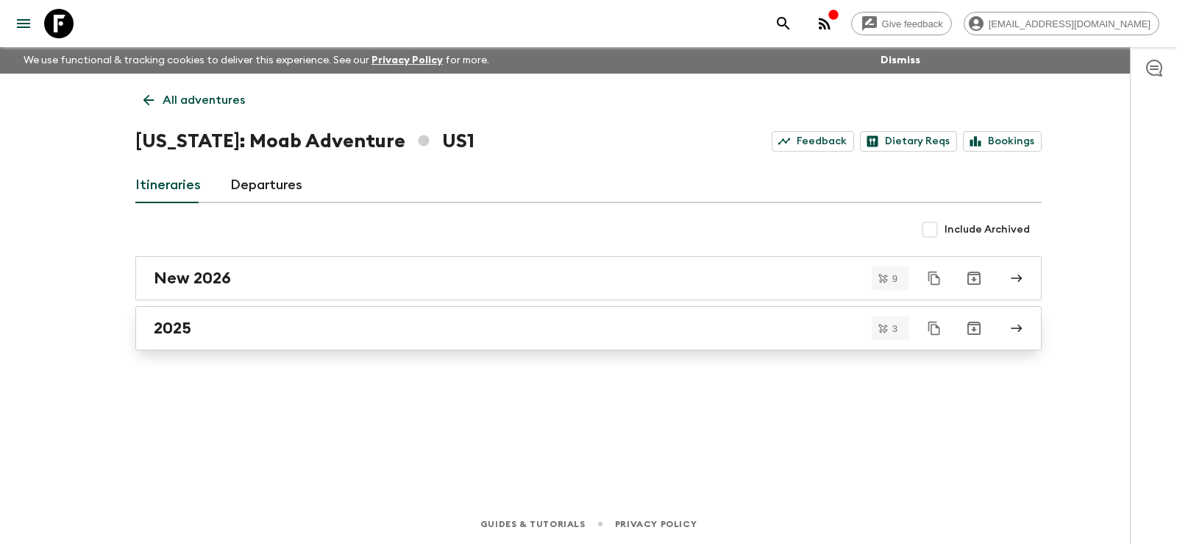
click at [325, 333] on div "2025" at bounding box center [575, 328] width 842 height 19
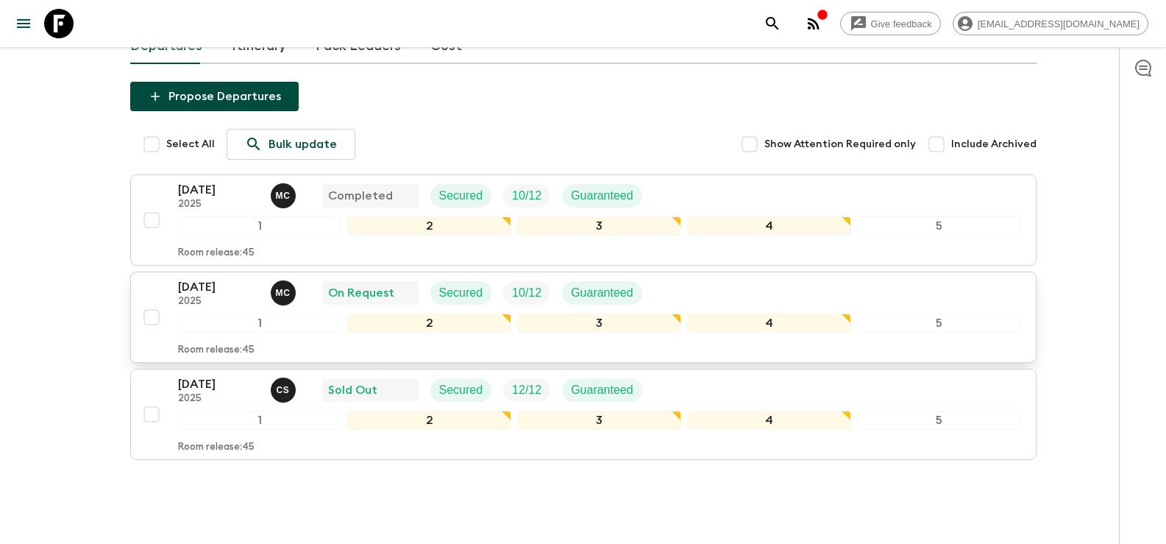
scroll to position [147, 0]
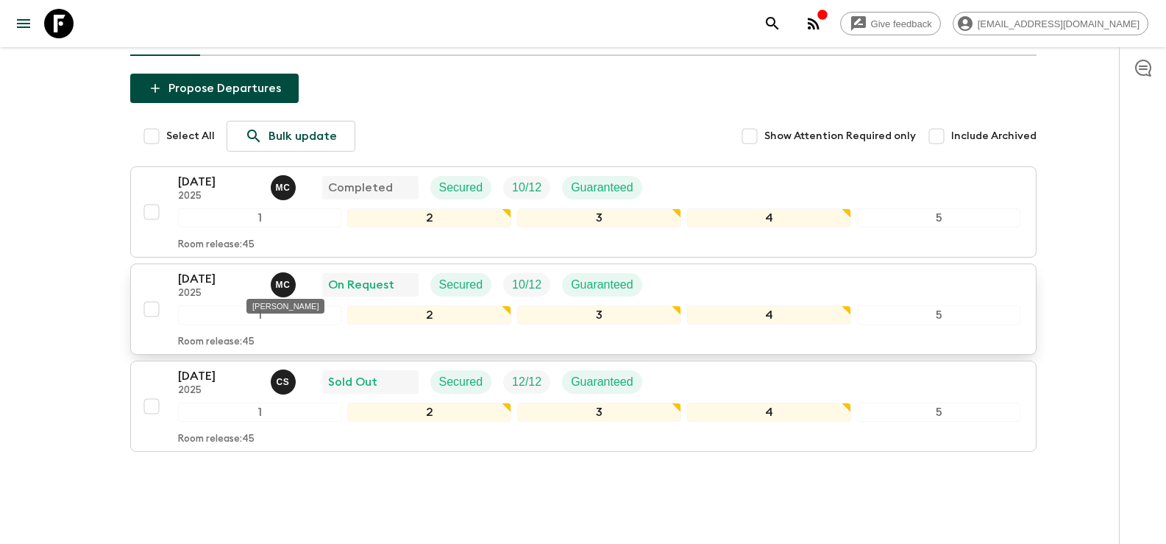
click at [285, 287] on p "M C" at bounding box center [283, 285] width 15 height 12
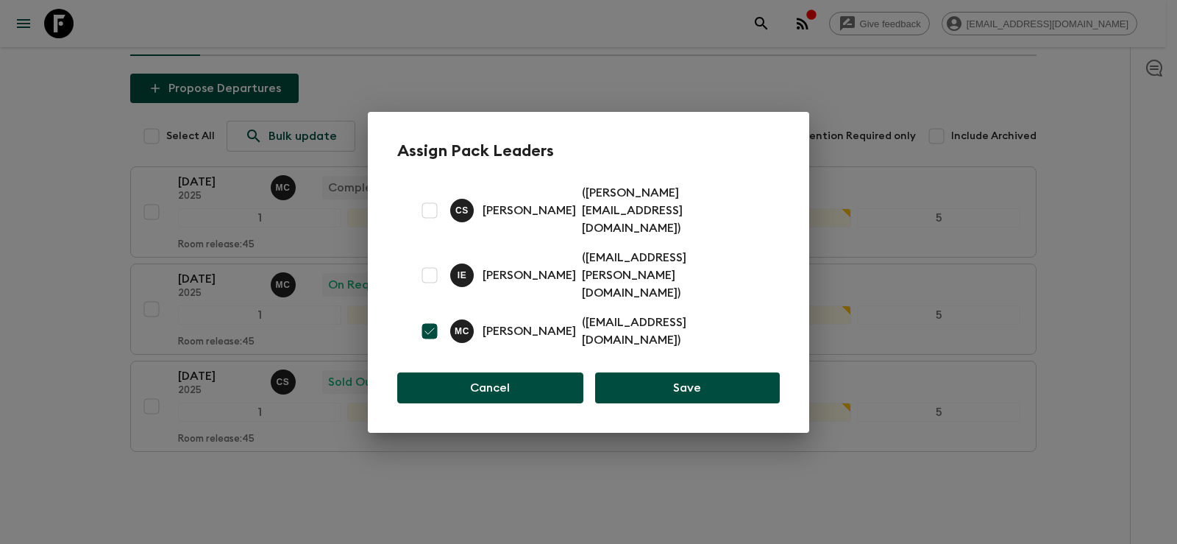
click at [506, 372] on button "Cancel" at bounding box center [490, 387] width 186 height 31
